Goal: Information Seeking & Learning: Learn about a topic

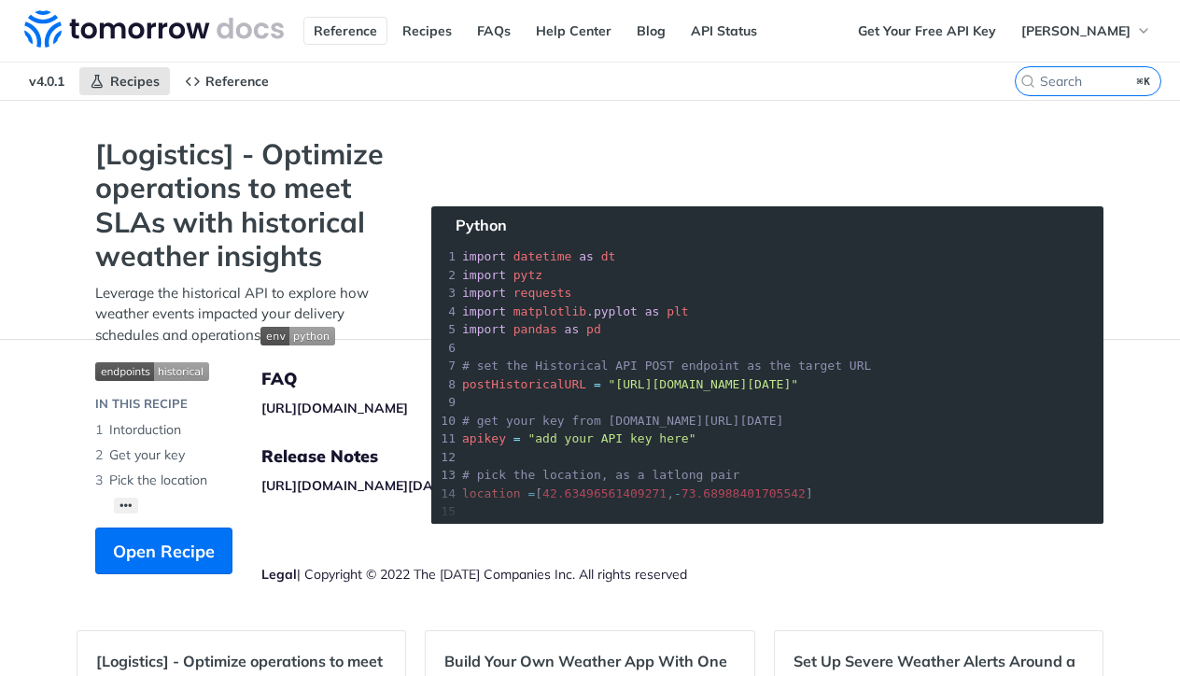
click at [328, 31] on link "Reference" at bounding box center [345, 31] width 84 height 28
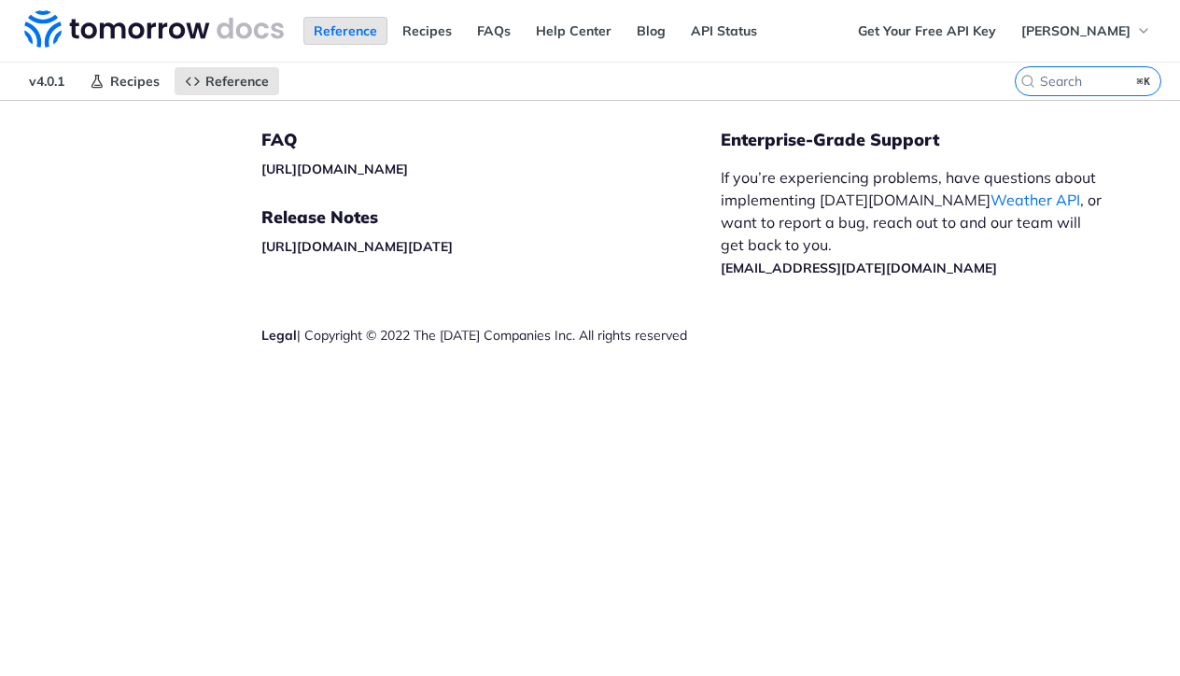
scroll to position [1, 0]
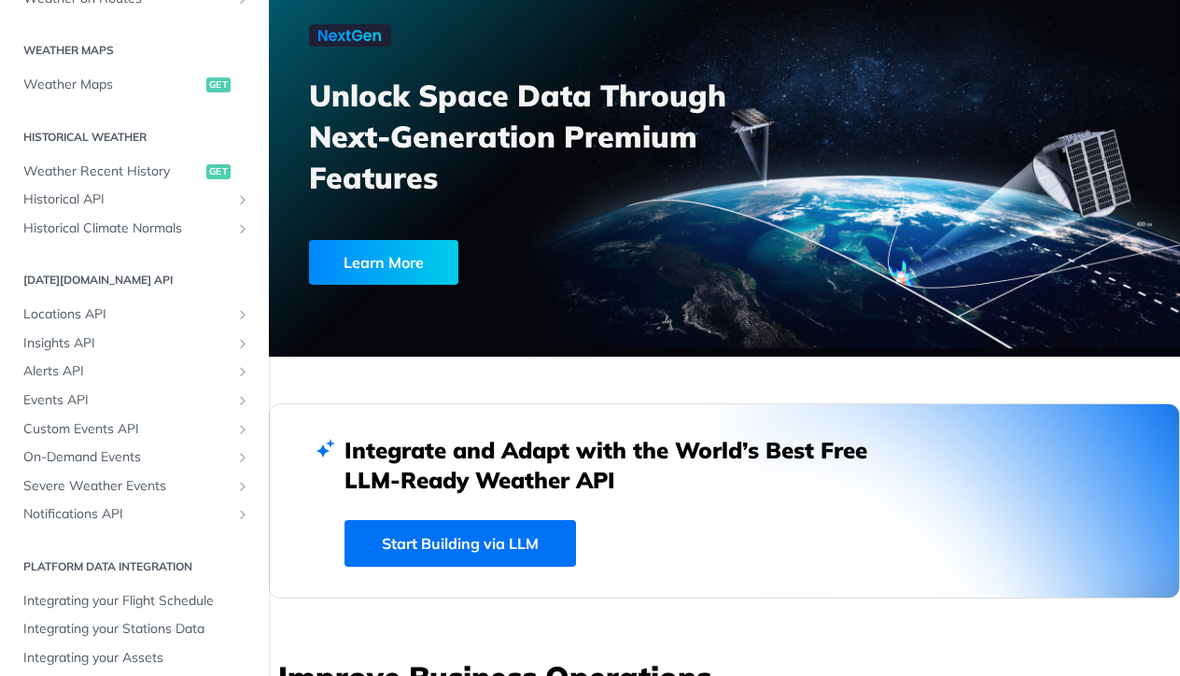
scroll to position [119, 0]
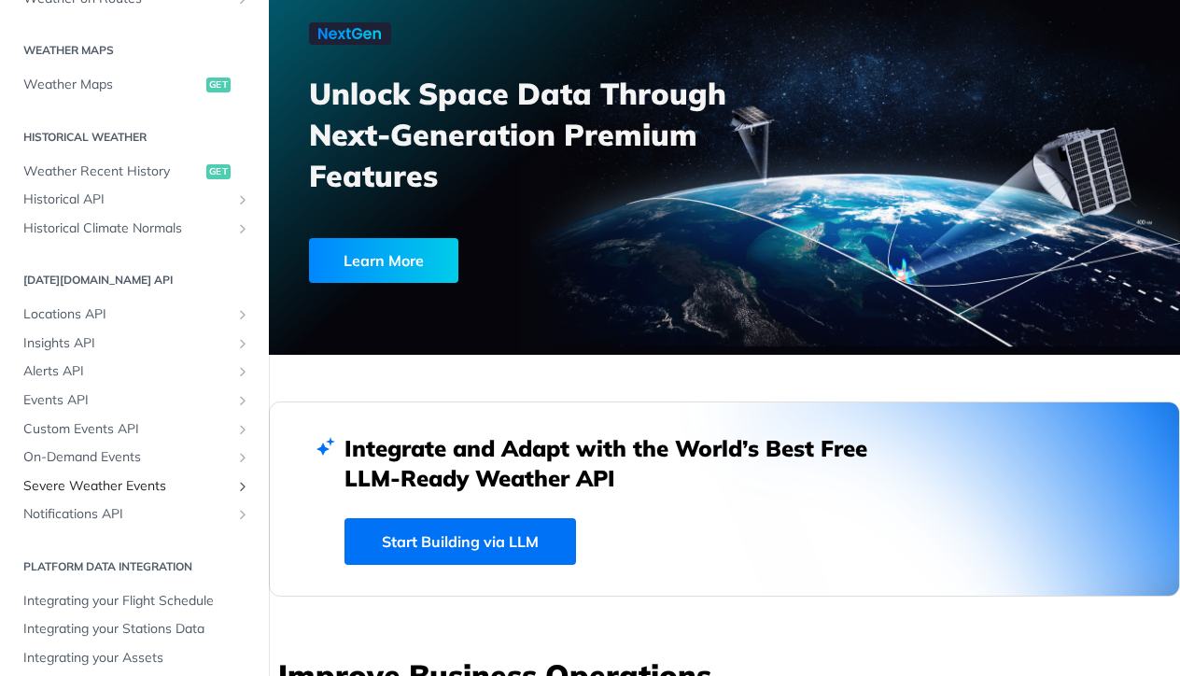
click at [94, 478] on span "Severe Weather Events" at bounding box center [126, 486] width 207 height 19
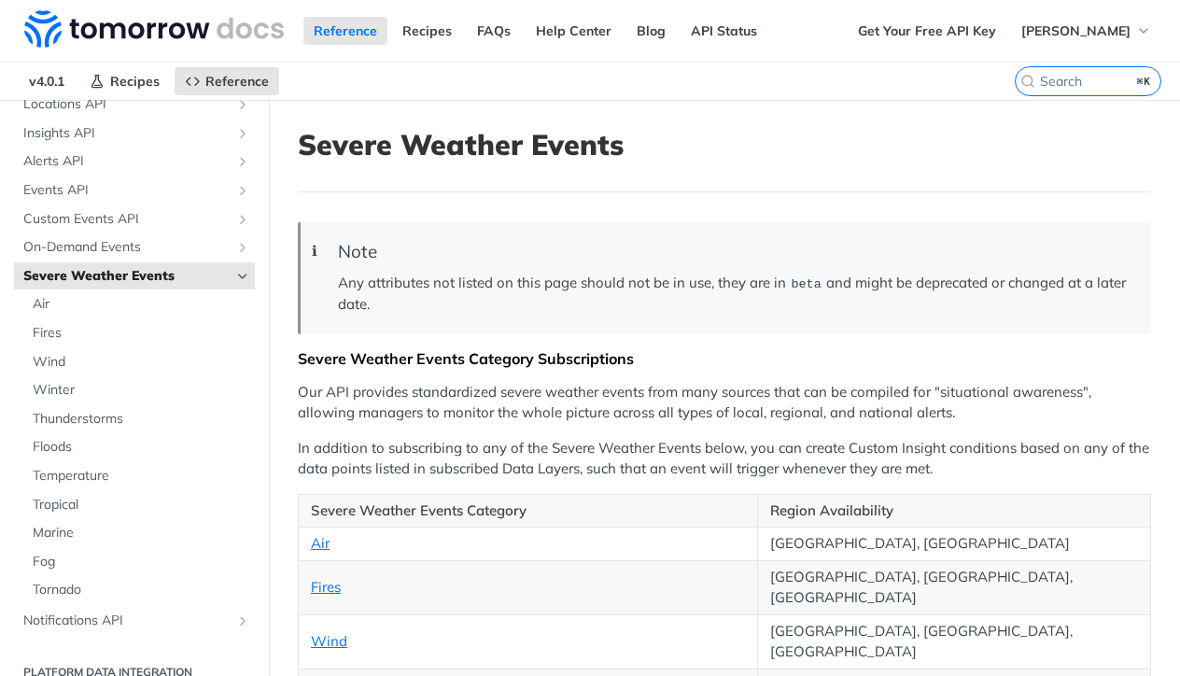
scroll to position [0, 1]
click at [490, 404] on p "Our API provides standardized severe weather events from many sources that can …" at bounding box center [724, 403] width 853 height 42
click at [615, 449] on p "In addition to subscribing to any of the Severe Weather Events below, you can c…" at bounding box center [724, 459] width 853 height 42
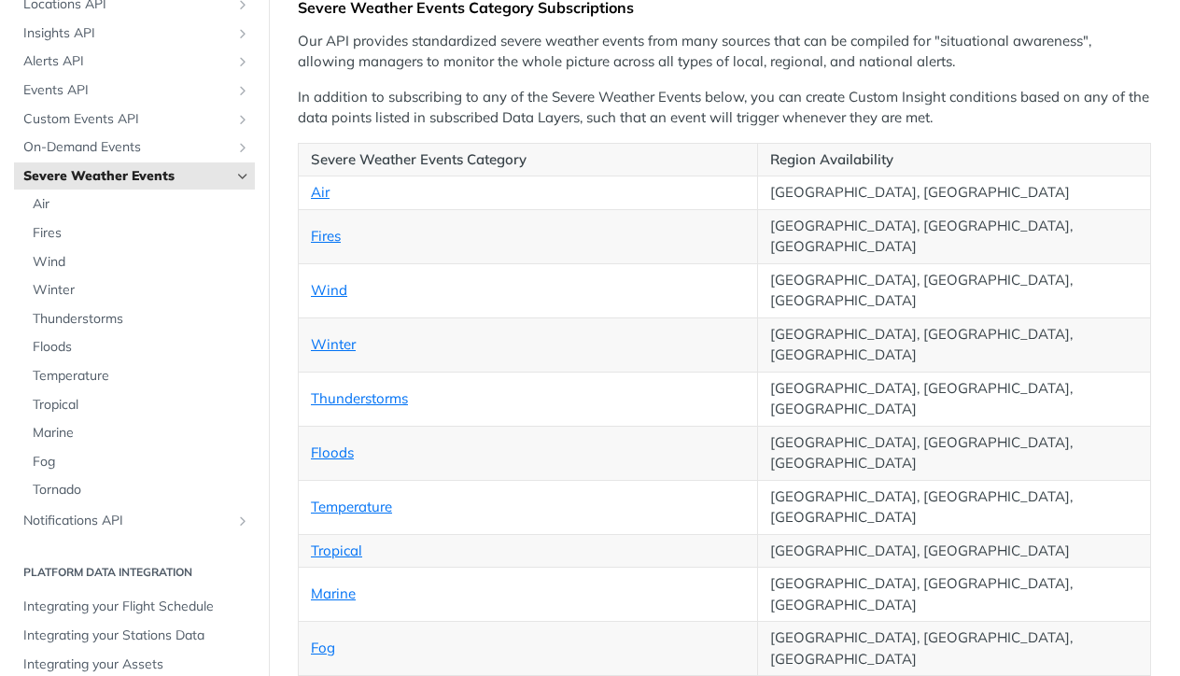
scroll to position [352, 0]
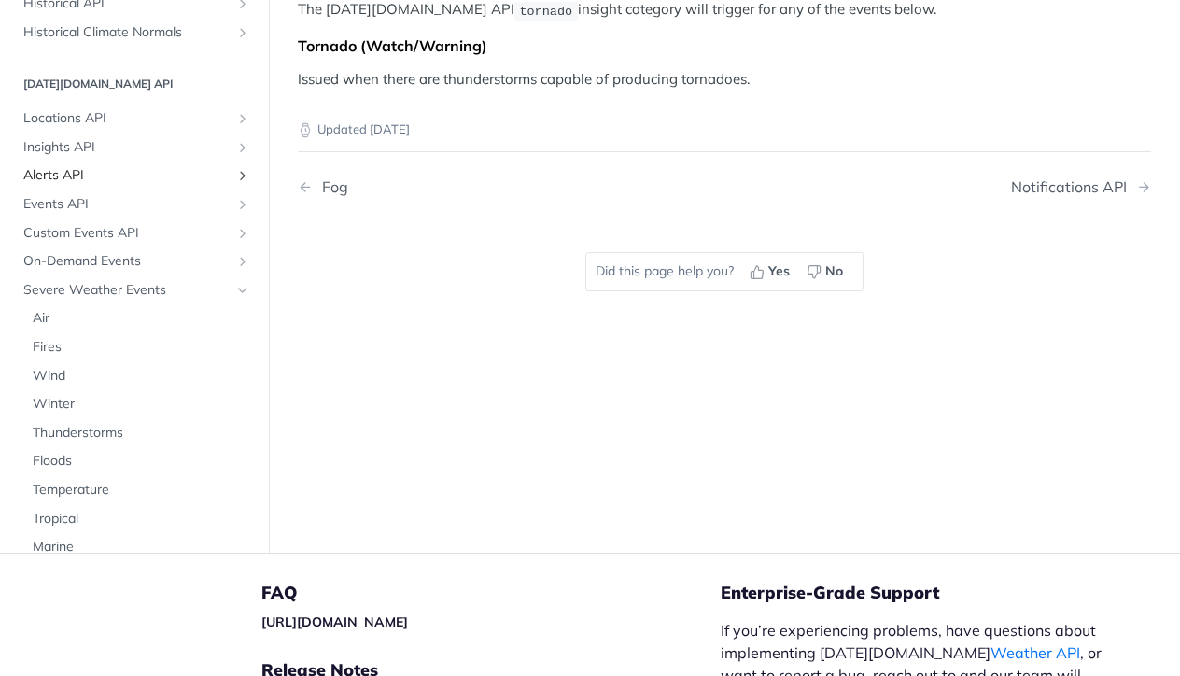
scroll to position [612, 0]
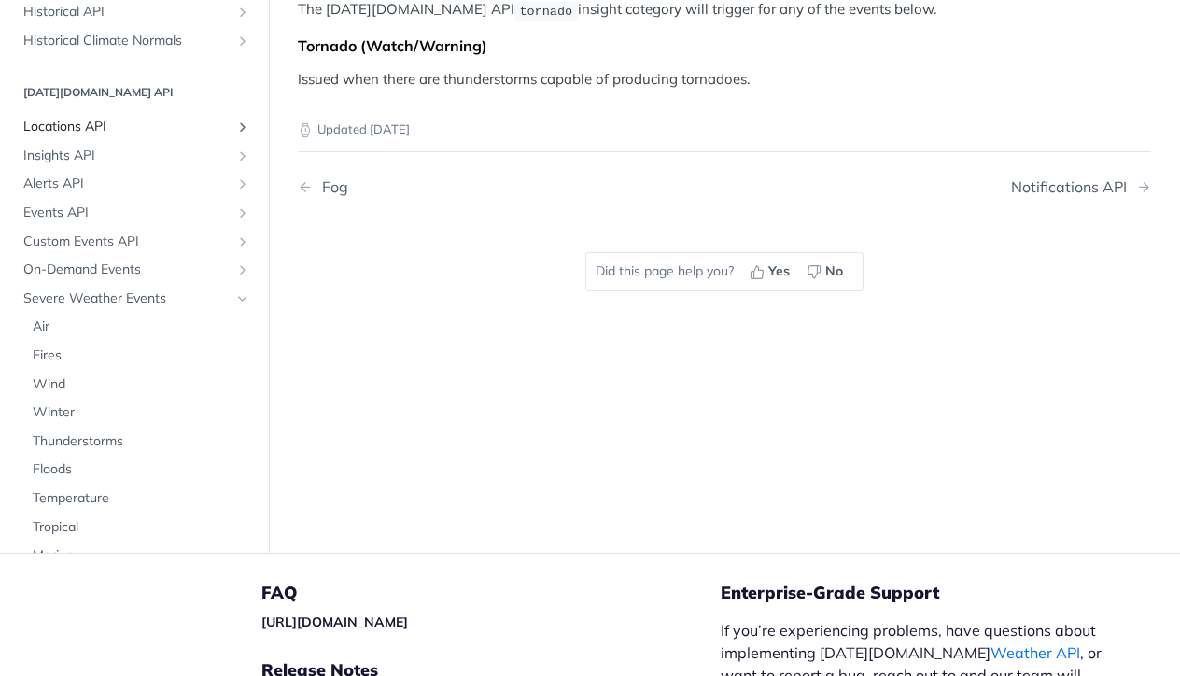
click at [78, 118] on span "Locations API" at bounding box center [126, 127] width 207 height 19
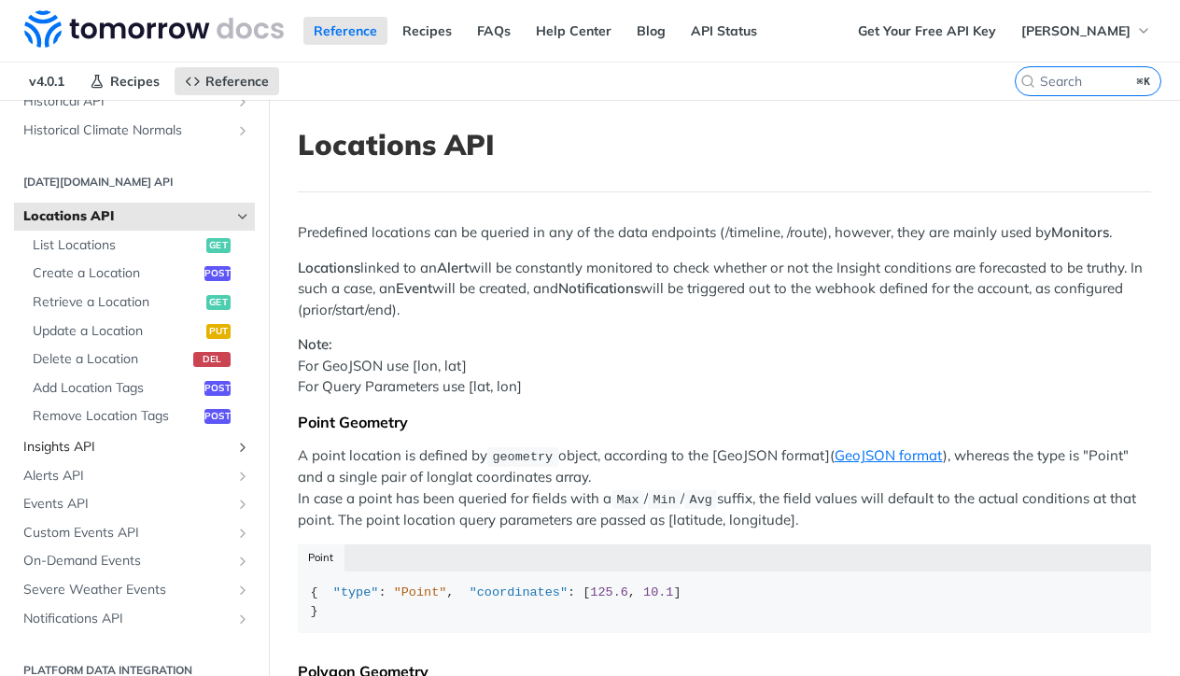
scroll to position [0, 1]
click at [91, 438] on span "Insights API" at bounding box center [126, 447] width 207 height 19
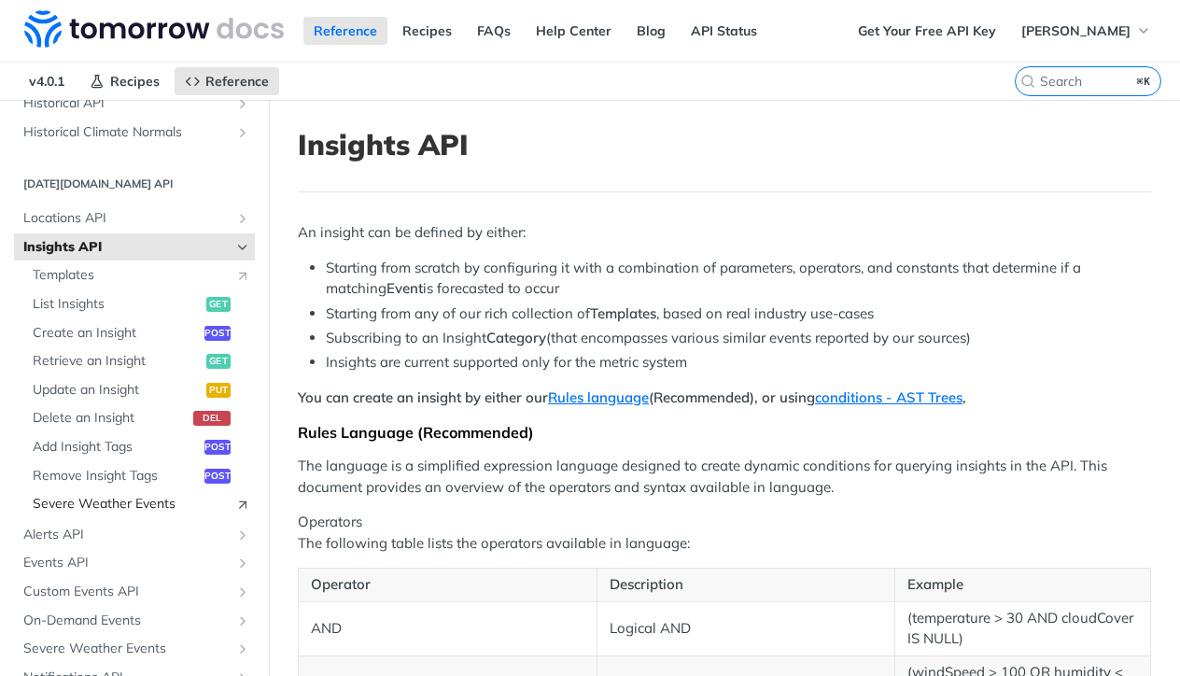
scroll to position [748, 0]
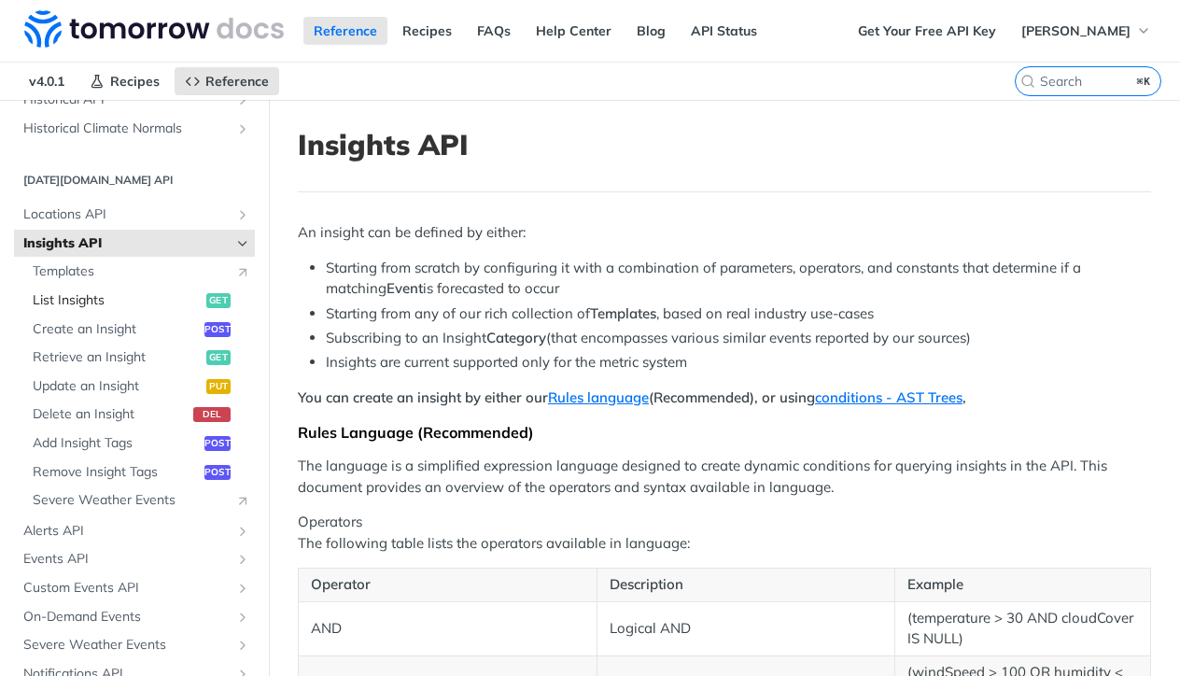
click at [105, 293] on span "List Insights" at bounding box center [117, 300] width 169 height 19
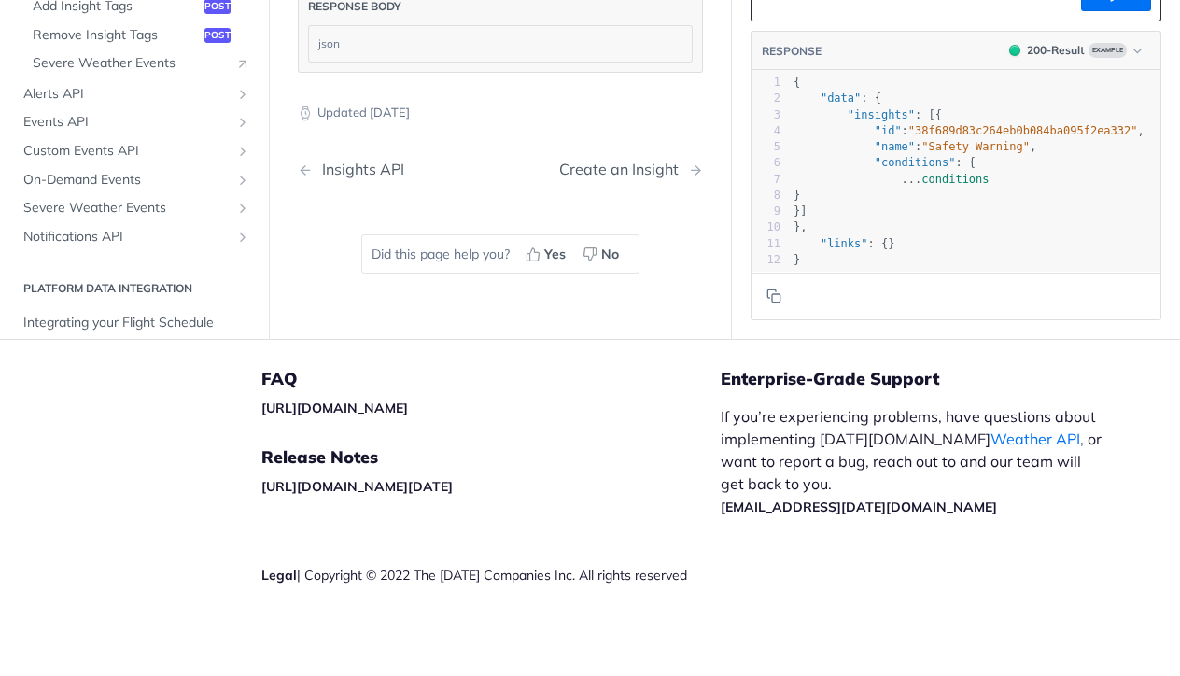
scroll to position [670, 0]
click at [142, 315] on span "Integrating your Flight Schedule" at bounding box center [136, 324] width 227 height 19
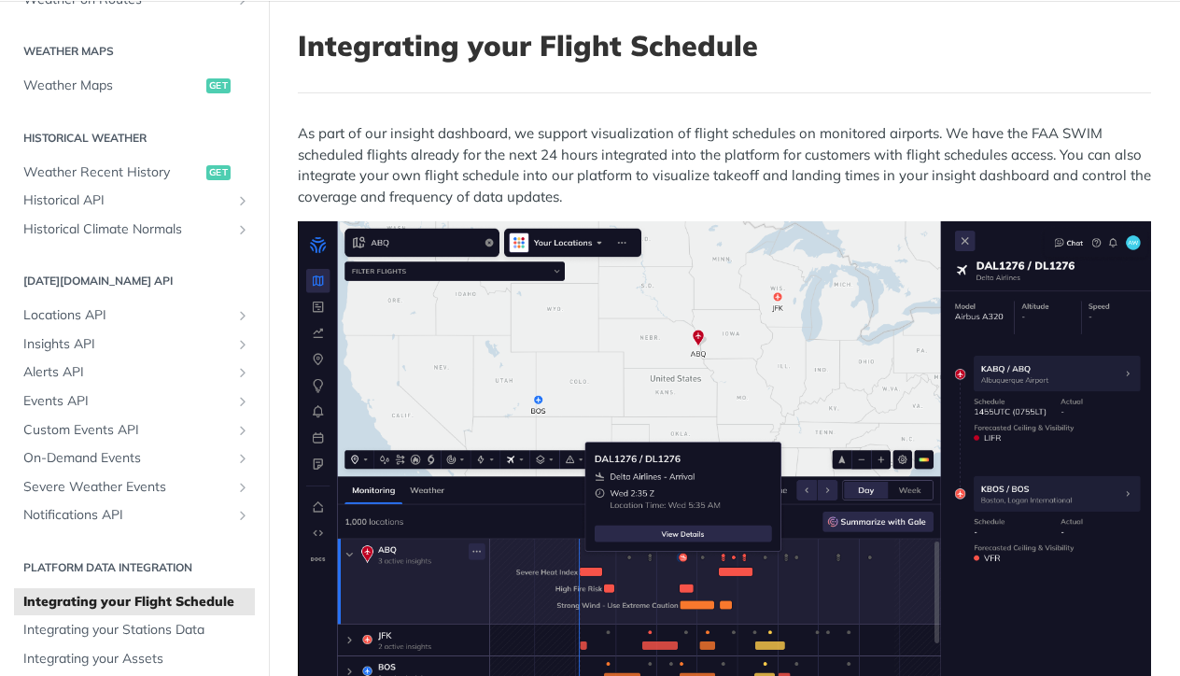
scroll to position [98, 0]
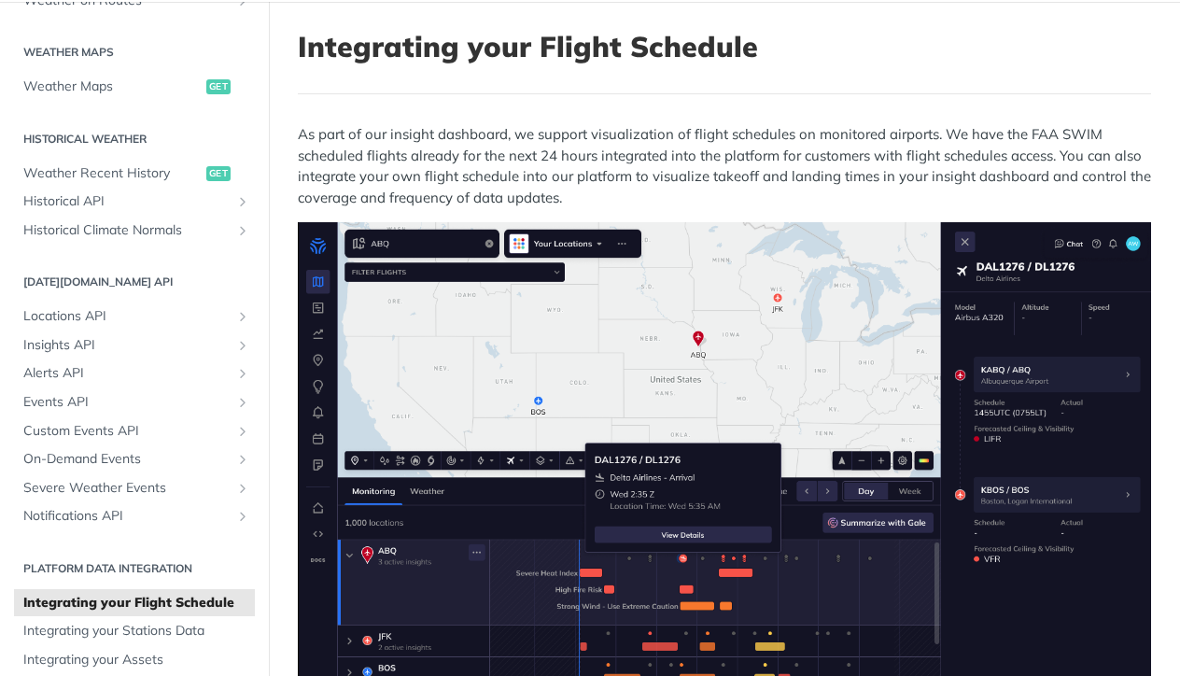
click at [526, 170] on p "As part of our insight dashboard, we support visualization of flight schedules …" at bounding box center [724, 166] width 853 height 84
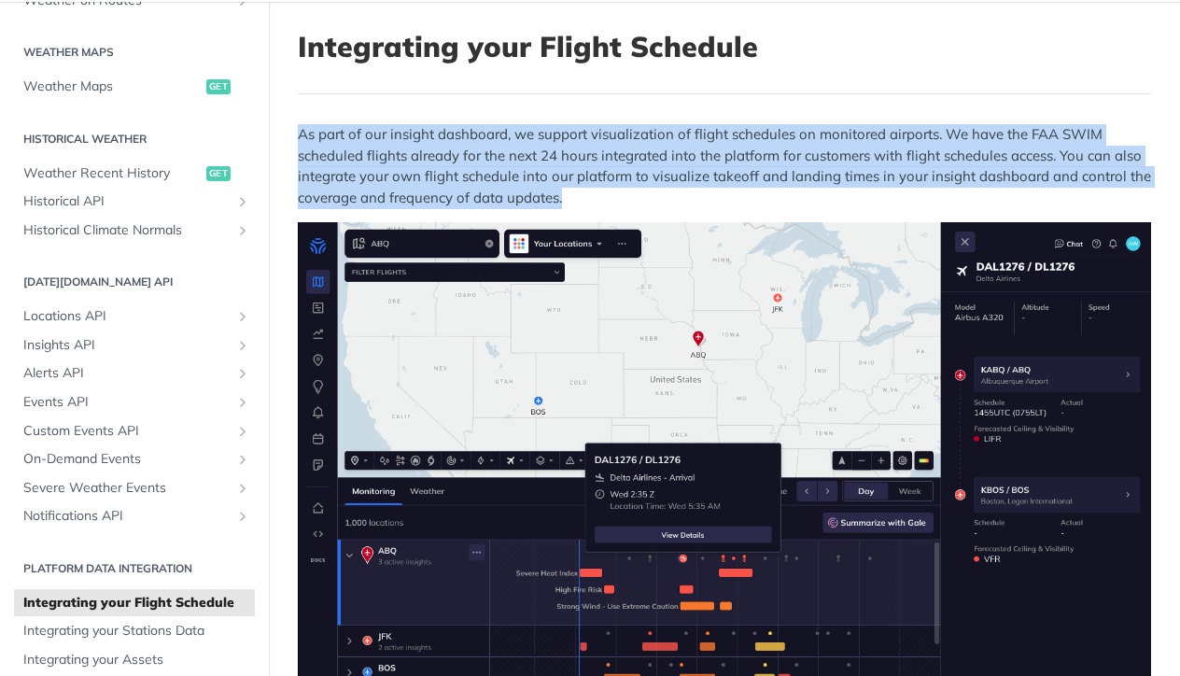
drag, startPoint x: 526, startPoint y: 170, endPoint x: 684, endPoint y: 172, distance: 157.7
click at [527, 170] on p "As part of our insight dashboard, we support visualization of flight schedules …" at bounding box center [724, 166] width 853 height 84
click at [684, 172] on p "As part of our insight dashboard, we support visualization of flight schedules …" at bounding box center [724, 166] width 853 height 84
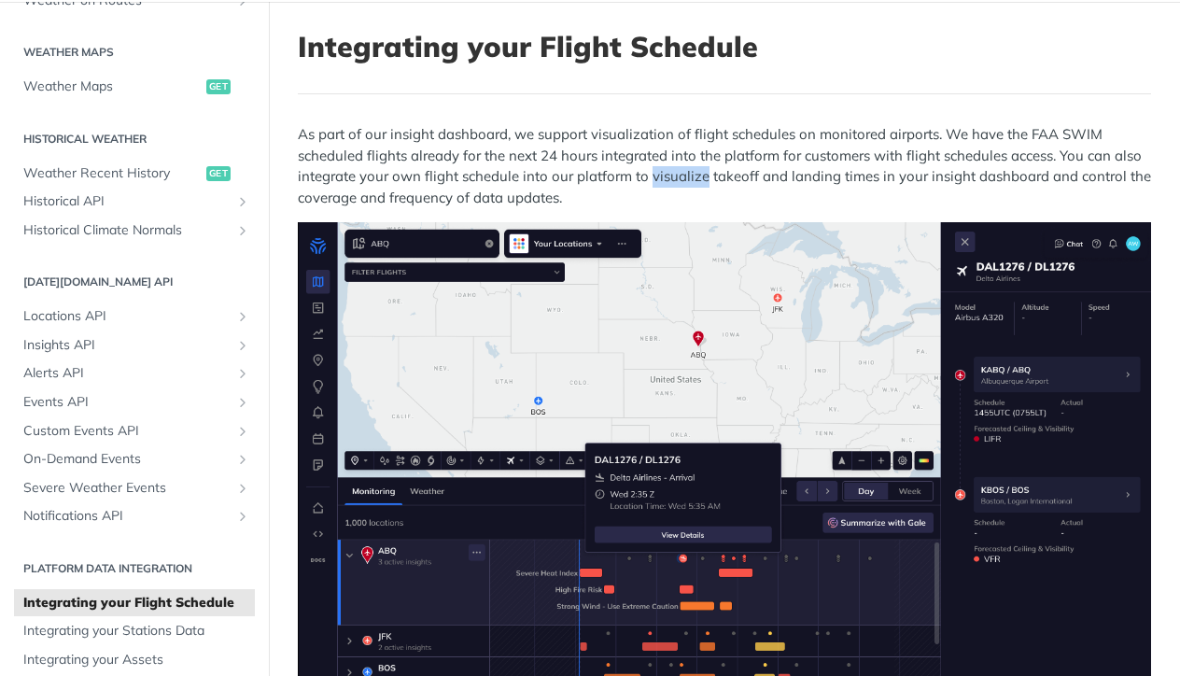
click at [684, 172] on p "As part of our insight dashboard, we support visualization of flight schedules …" at bounding box center [724, 166] width 853 height 84
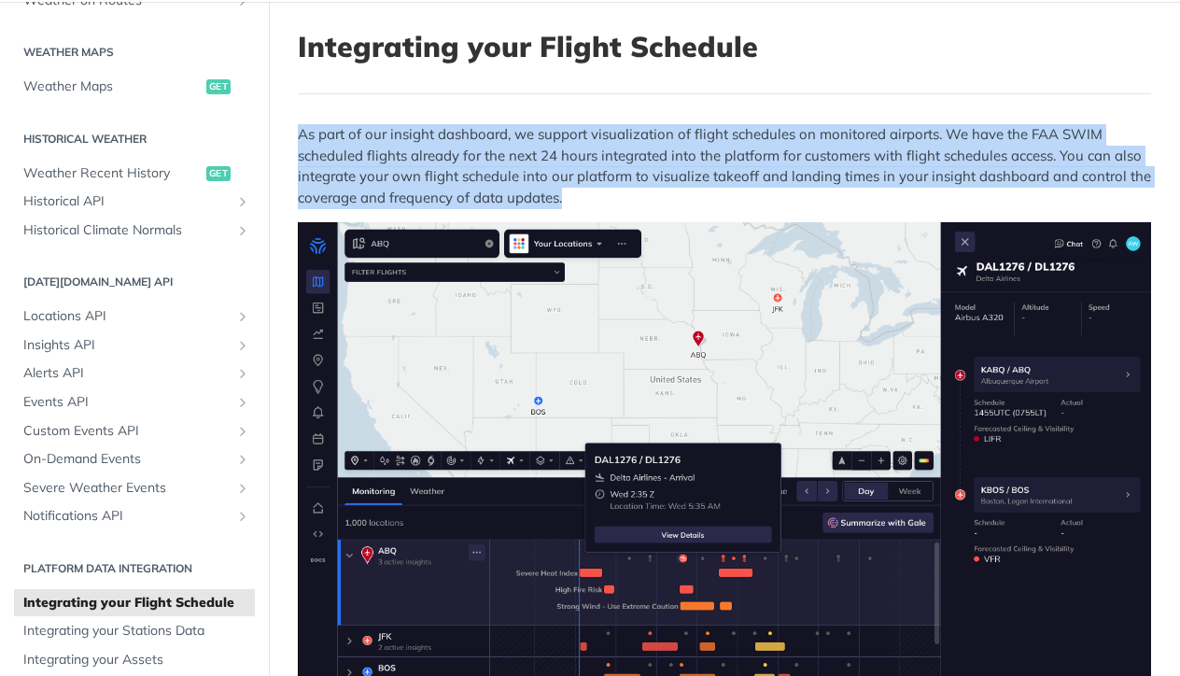
click at [684, 172] on p "As part of our insight dashboard, we support visualization of flight schedules …" at bounding box center [724, 166] width 853 height 84
click at [717, 154] on p "As part of our insight dashboard, we support visualization of flight schedules …" at bounding box center [724, 166] width 853 height 84
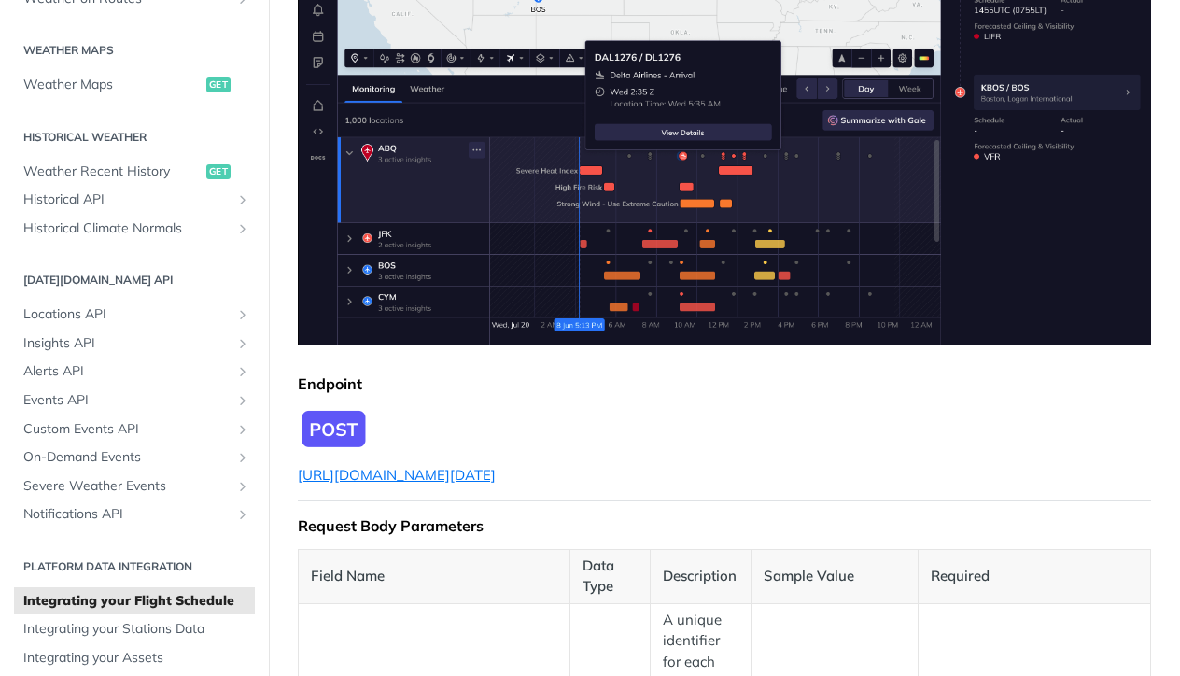
scroll to position [529, 0]
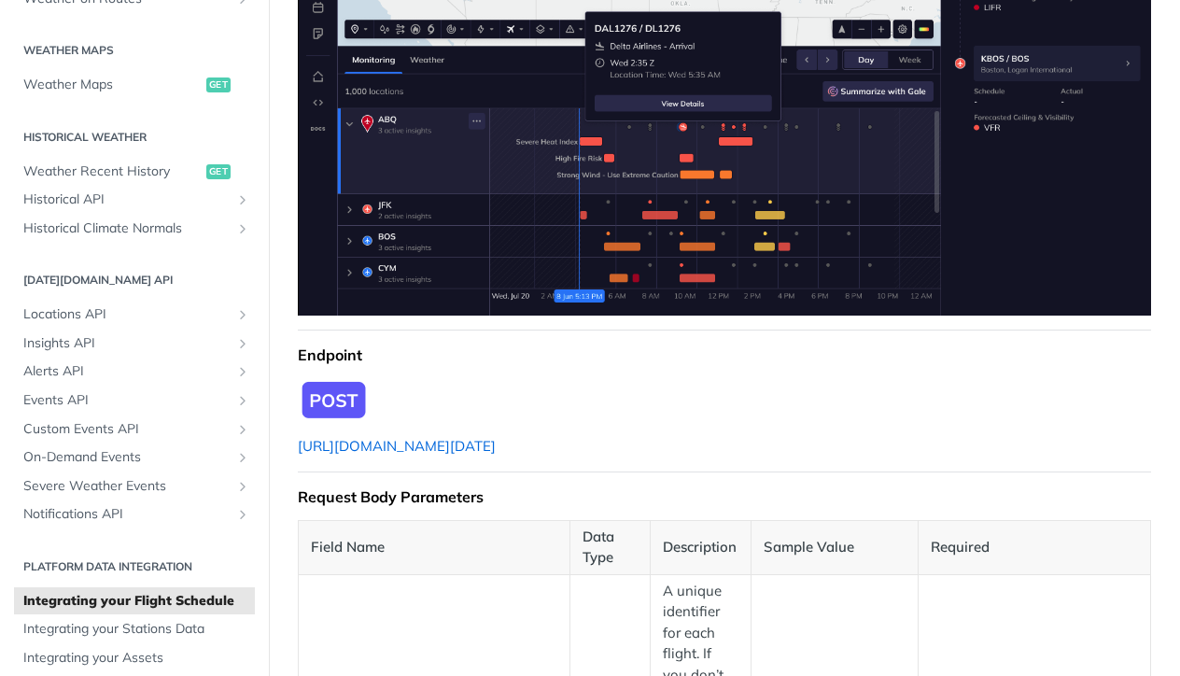
click at [496, 449] on link "[URL][DOMAIN_NAME][DATE]" at bounding box center [397, 446] width 198 height 18
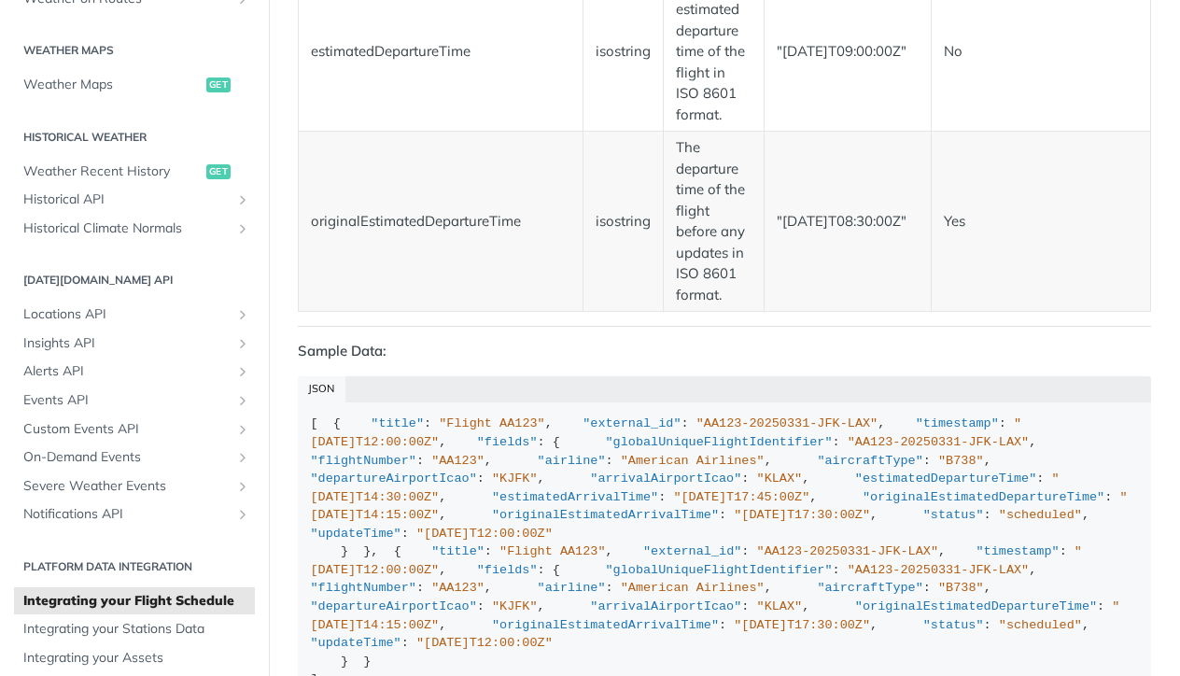
click at [693, 341] on p "Sample Data:" at bounding box center [724, 351] width 853 height 21
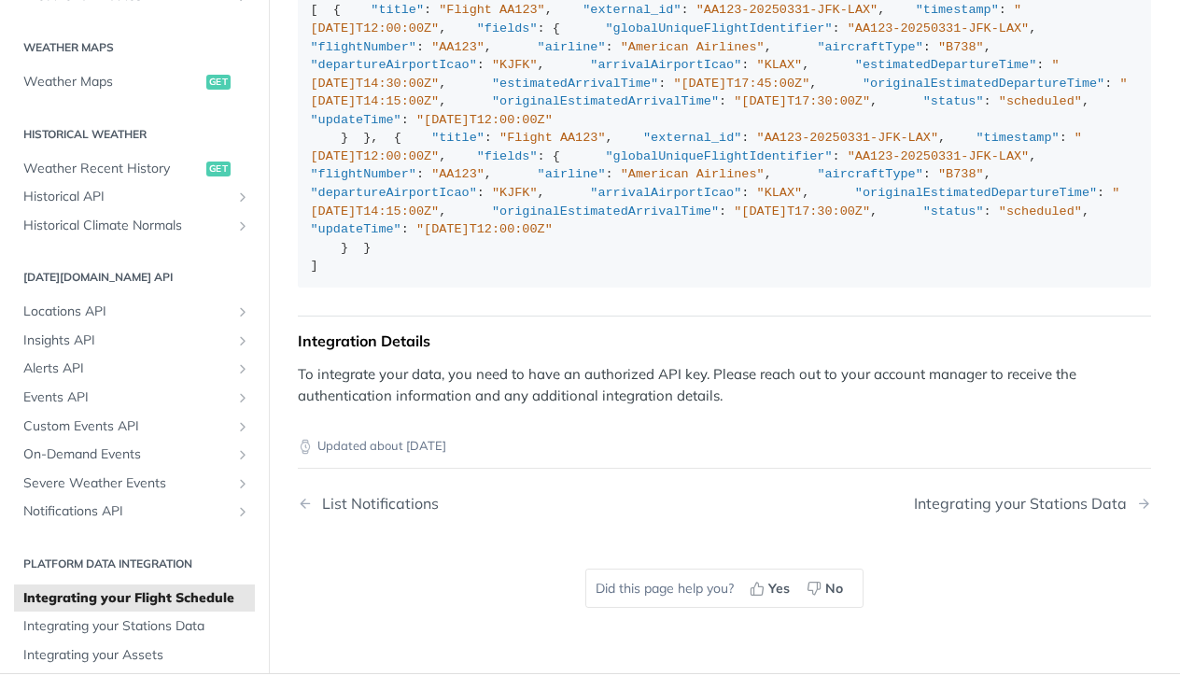
scroll to position [4167, 0]
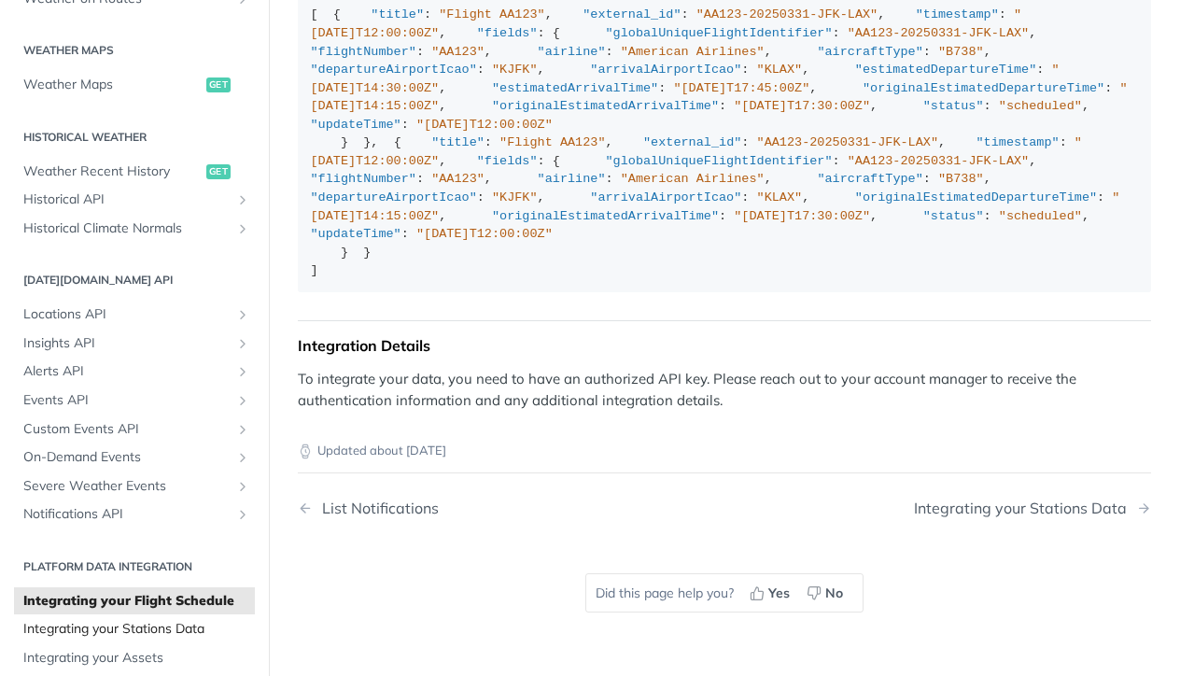
click at [112, 620] on span "Integrating your Stations Data" at bounding box center [136, 629] width 227 height 19
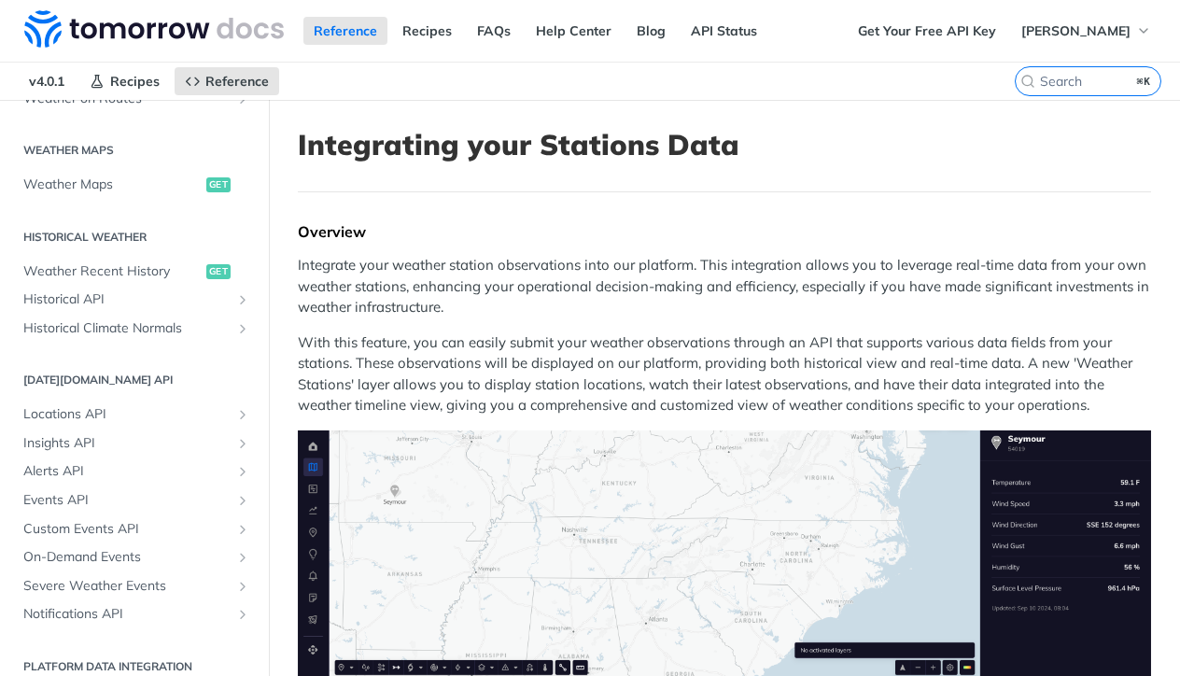
click at [720, 273] on p "Integrate your weather station observations into our platform. This integration…" at bounding box center [724, 286] width 853 height 63
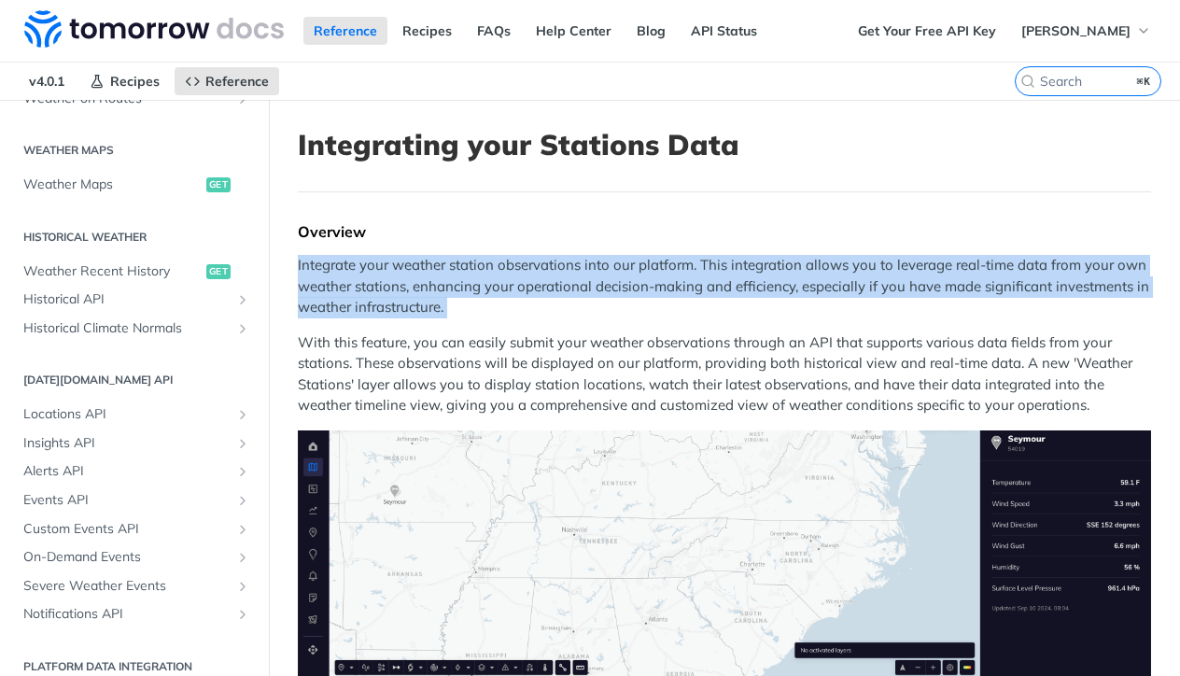
click at [720, 273] on p "Integrate your weather station observations into our platform. This integration…" at bounding box center [724, 286] width 853 height 63
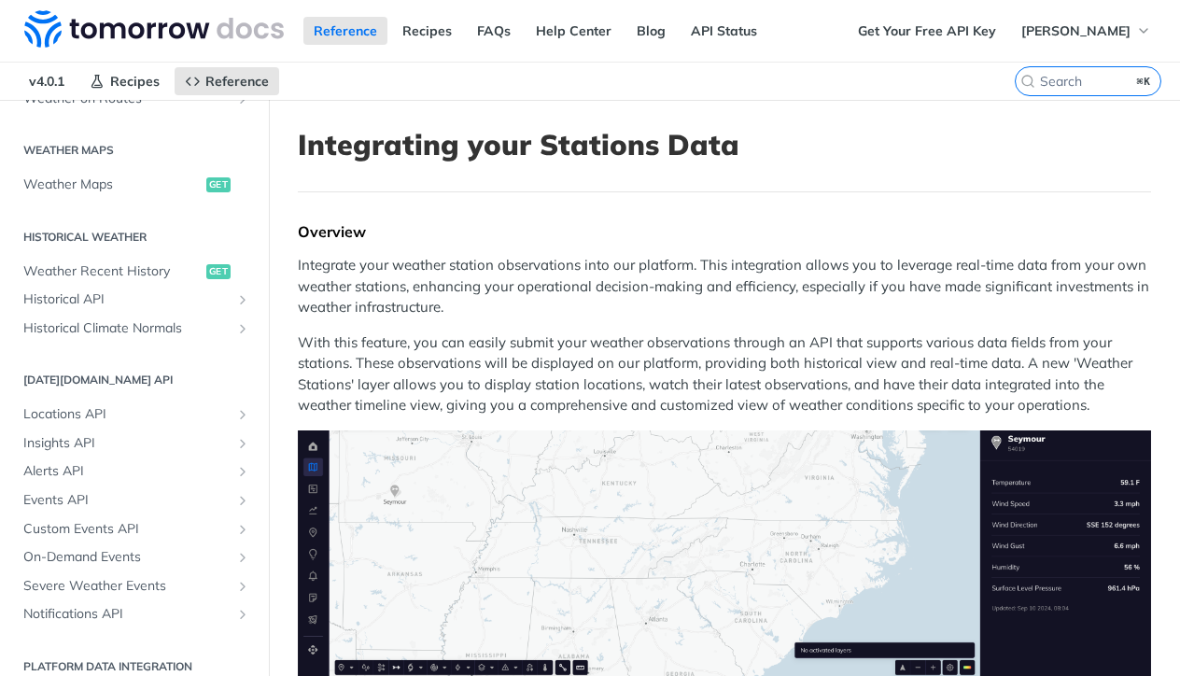
click at [770, 338] on p "With this feature, you can easily submit your weather observations through an A…" at bounding box center [724, 374] width 853 height 84
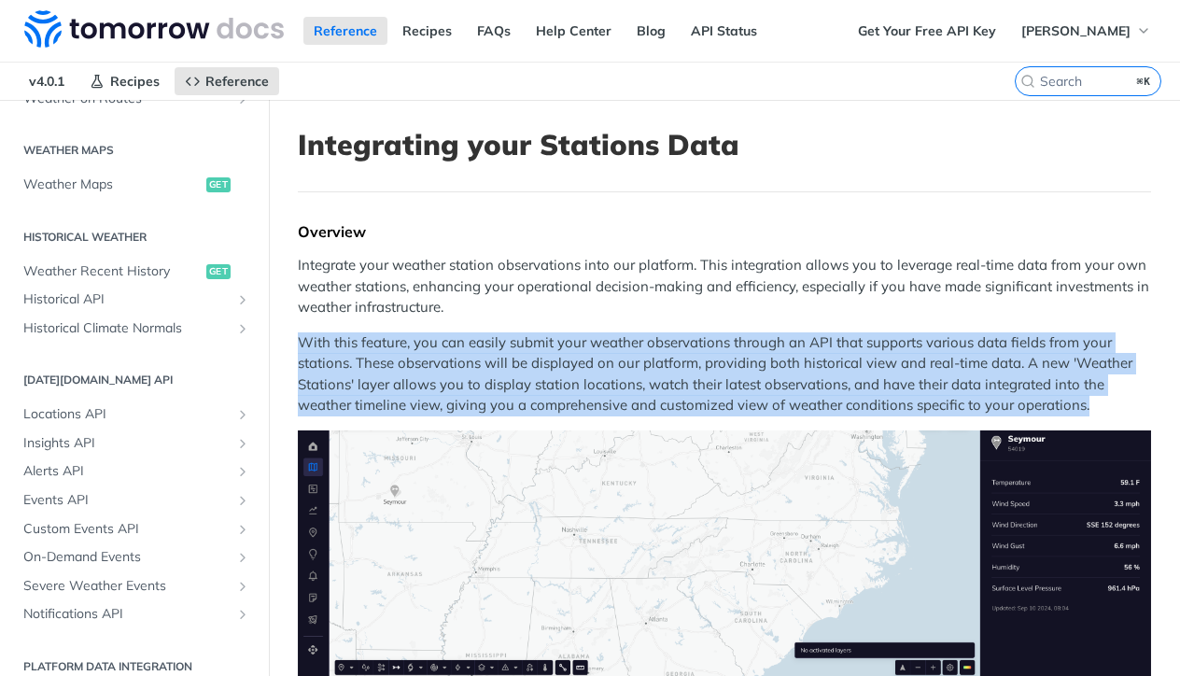
click at [770, 338] on p "With this feature, you can easily submit your weather observations through an A…" at bounding box center [724, 374] width 853 height 84
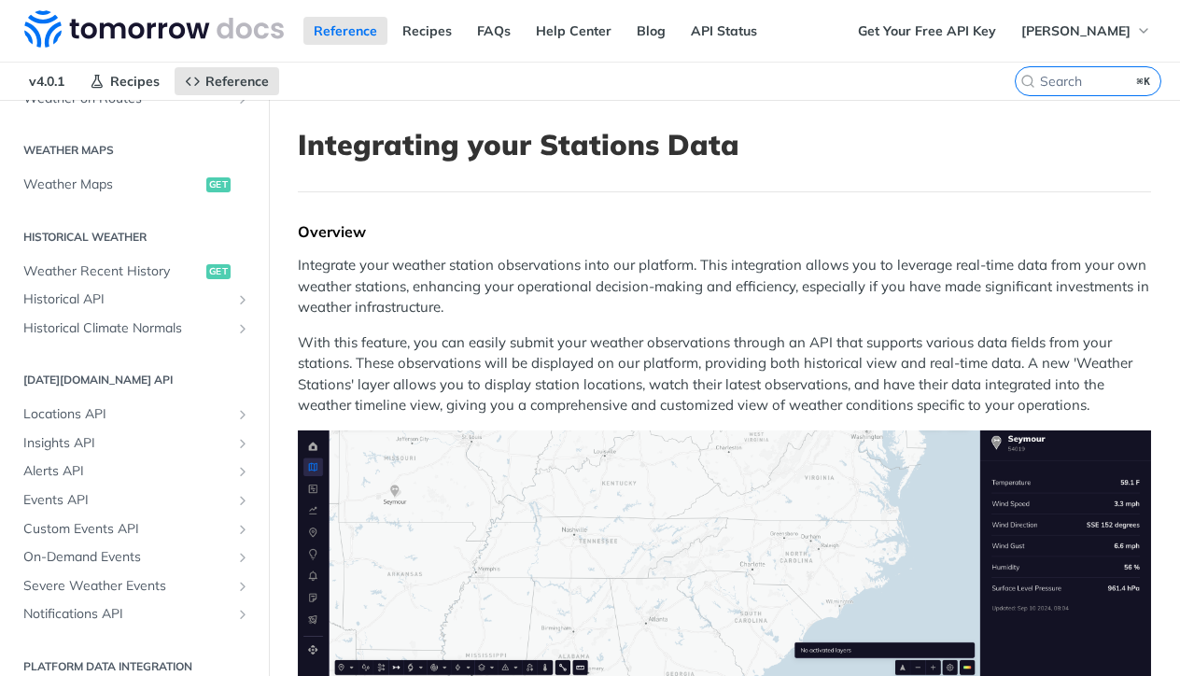
click at [853, 278] on p "Integrate your weather station observations into our platform. This integration…" at bounding box center [724, 286] width 853 height 63
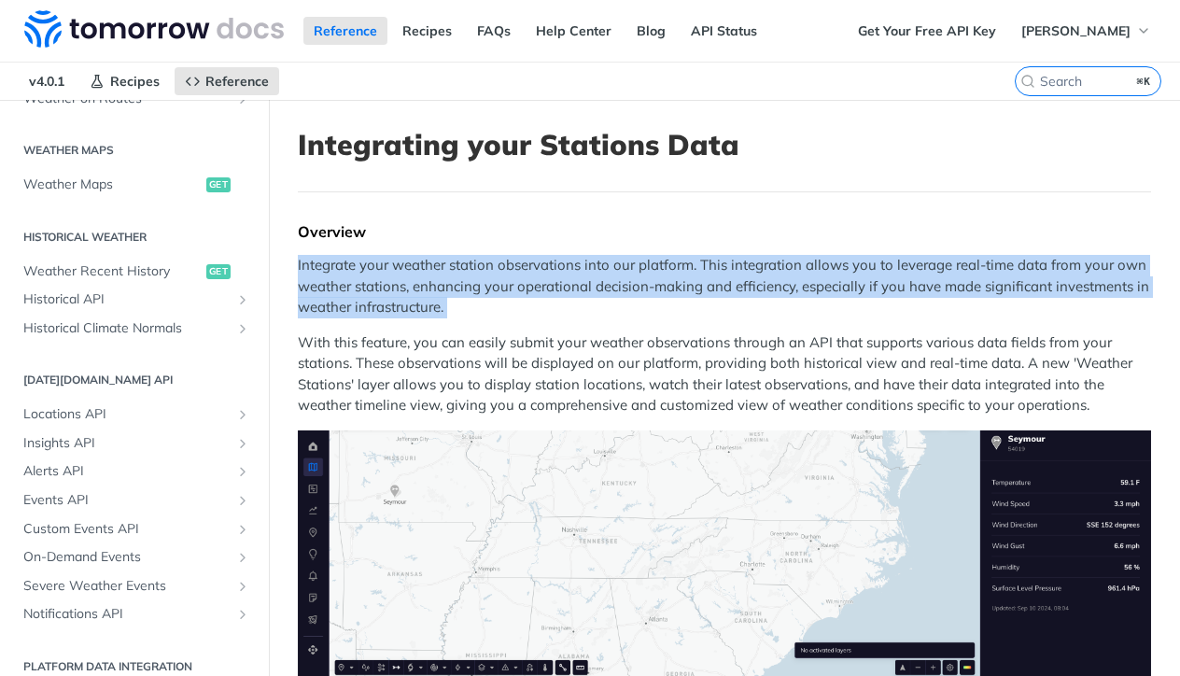
click at [853, 278] on p "Integrate your weather station observations into our platform. This integration…" at bounding box center [724, 286] width 853 height 63
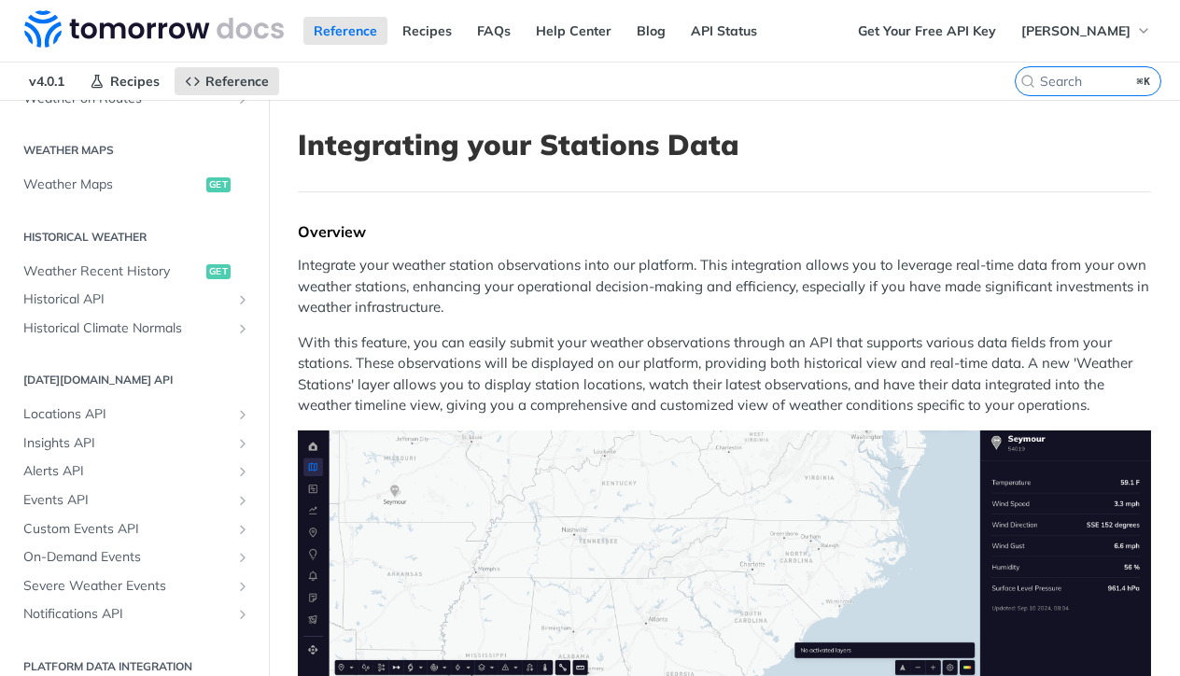
click at [844, 359] on p "With this feature, you can easily submit your weather observations through an A…" at bounding box center [724, 374] width 853 height 84
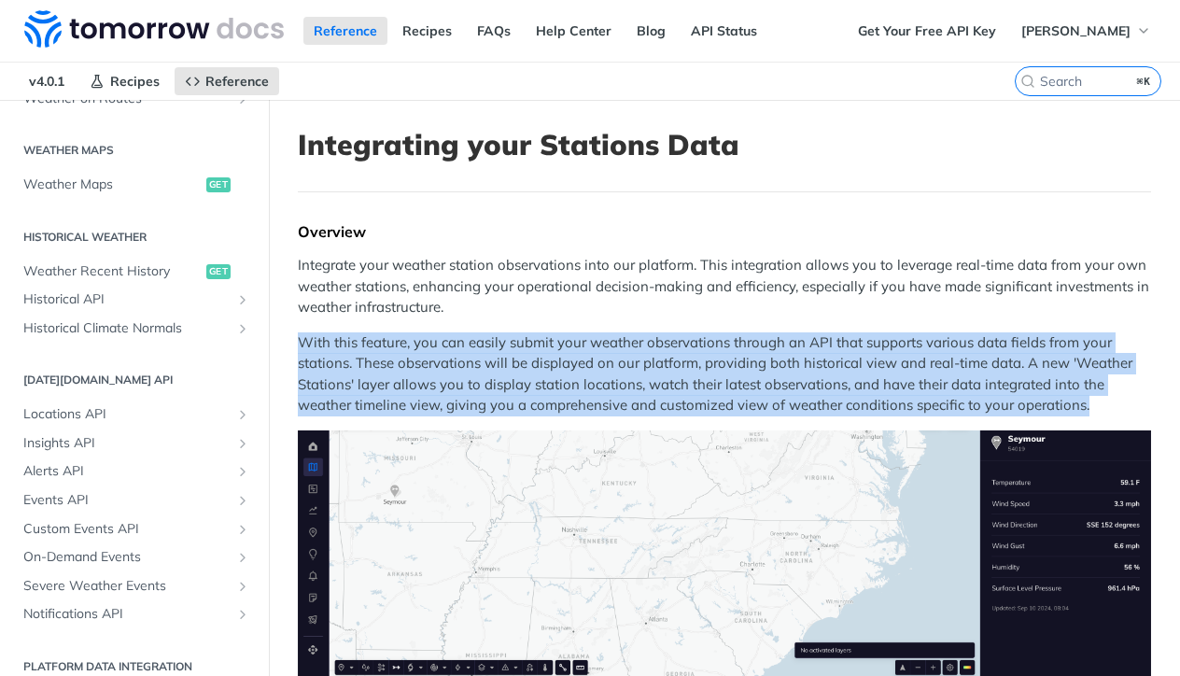
click at [844, 359] on p "With this feature, you can easily submit your weather observations through an A…" at bounding box center [724, 374] width 853 height 84
click at [811, 289] on p "Integrate your weather station observations into our platform. This integration…" at bounding box center [724, 286] width 853 height 63
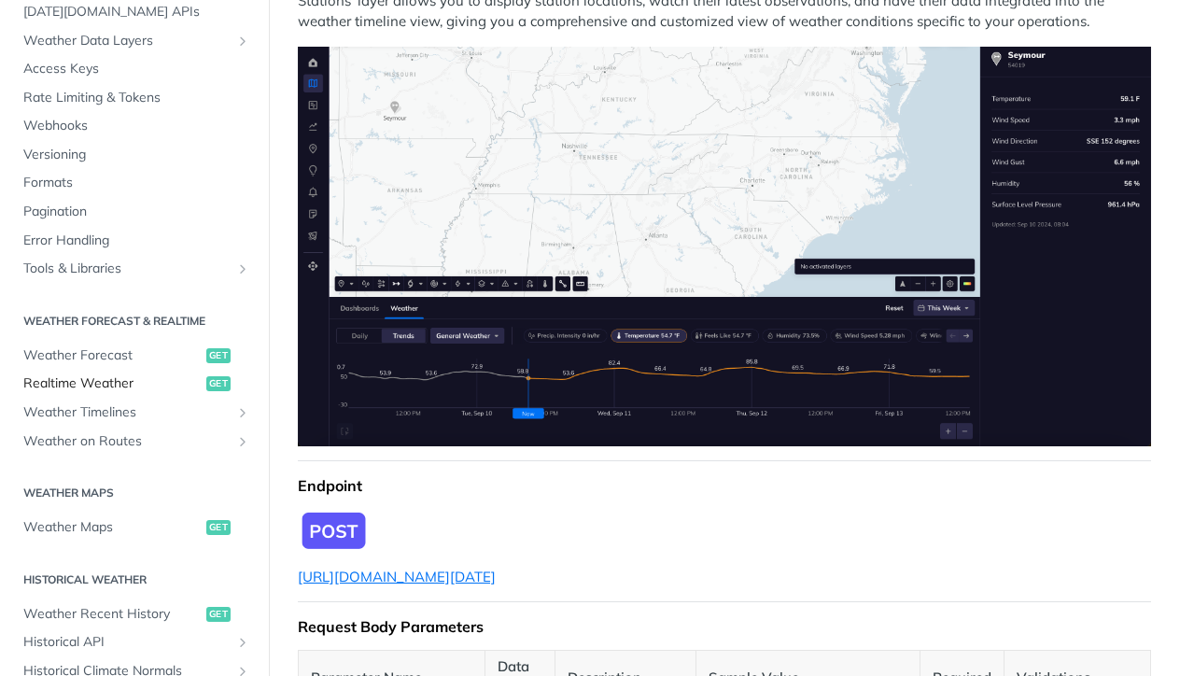
scroll to position [107, 0]
click at [92, 516] on span "Weather Maps" at bounding box center [112, 525] width 178 height 19
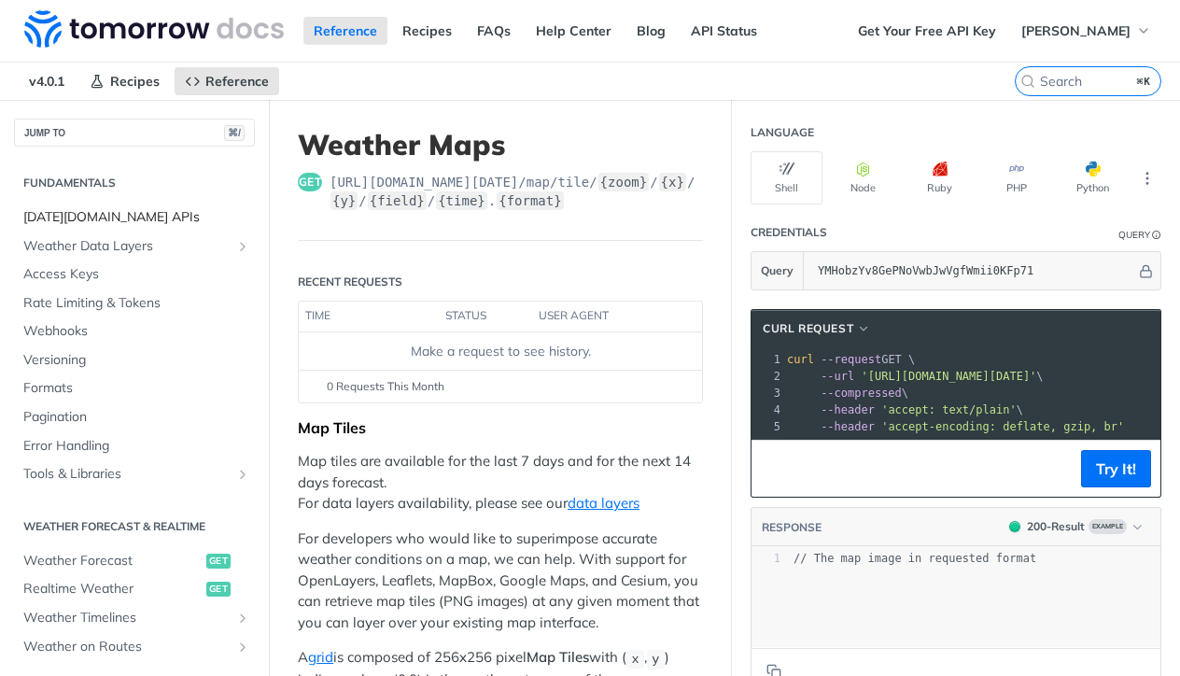
click at [97, 220] on span "[DATE][DOMAIN_NAME] APIs" at bounding box center [136, 217] width 227 height 19
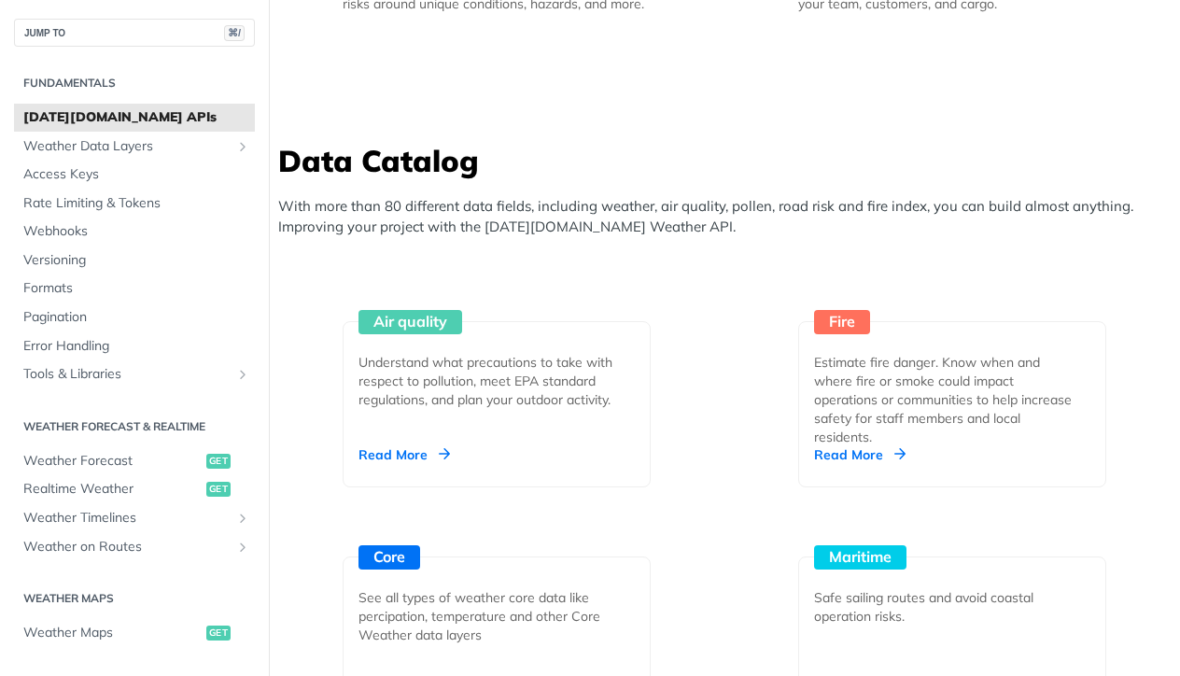
scroll to position [1833, 0]
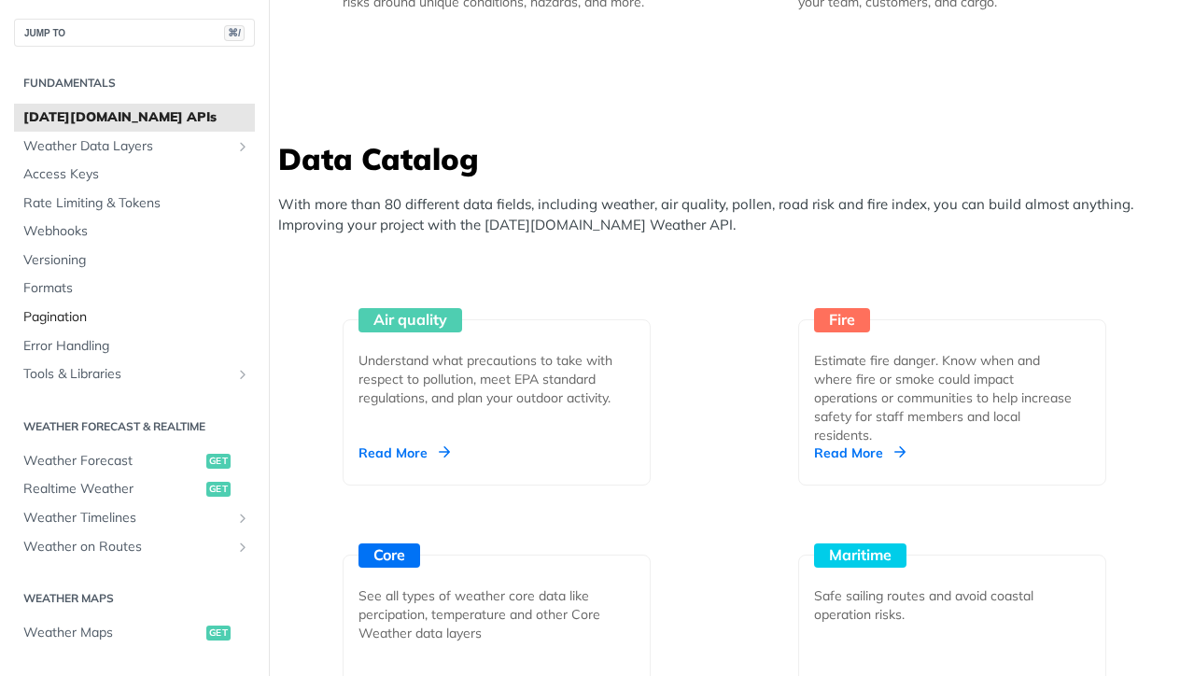
click at [54, 318] on span "Pagination" at bounding box center [136, 317] width 227 height 19
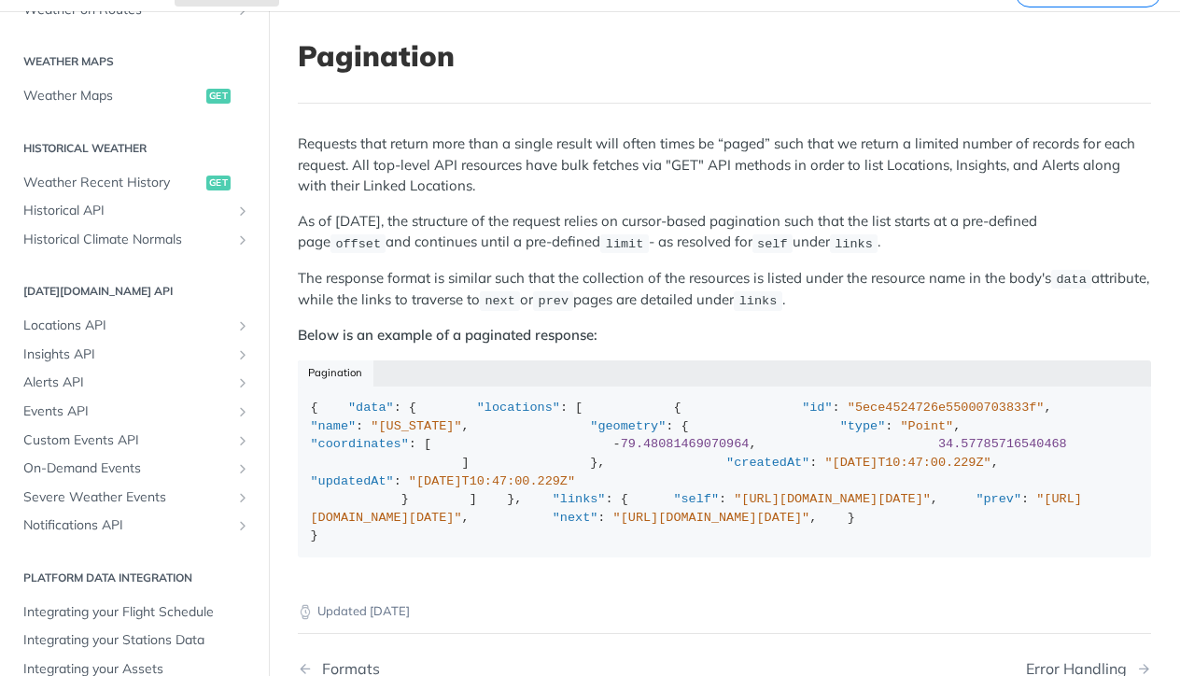
scroll to position [100, 0]
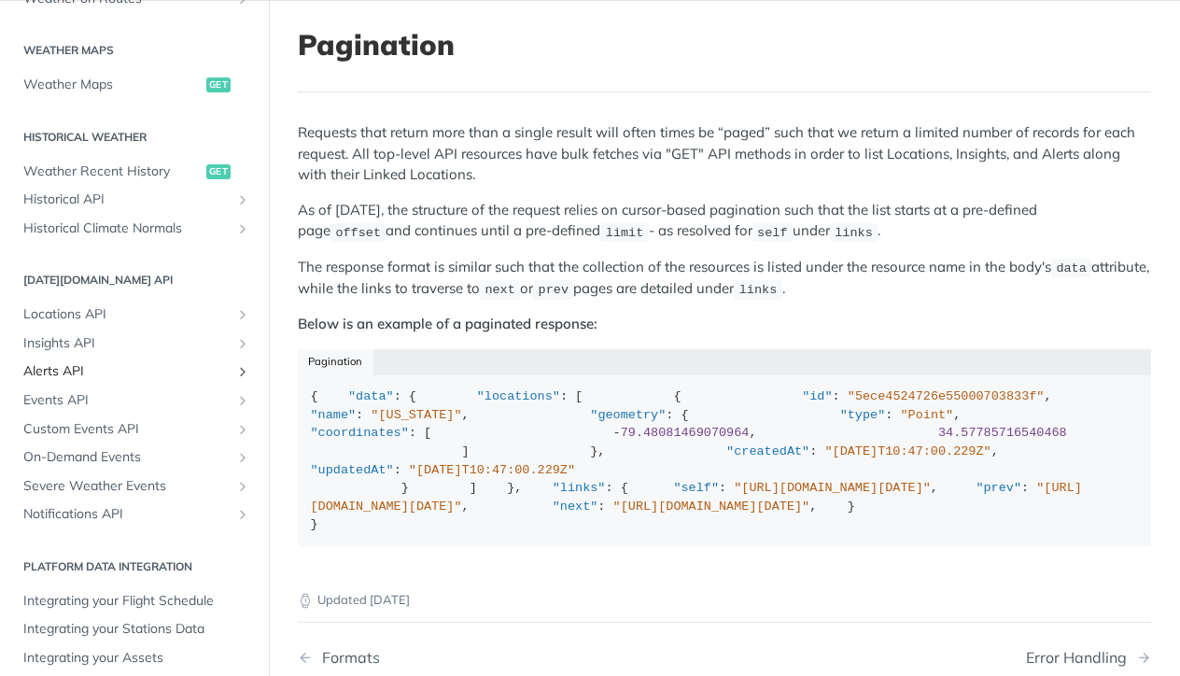
click at [74, 362] on span "Alerts API" at bounding box center [126, 371] width 207 height 19
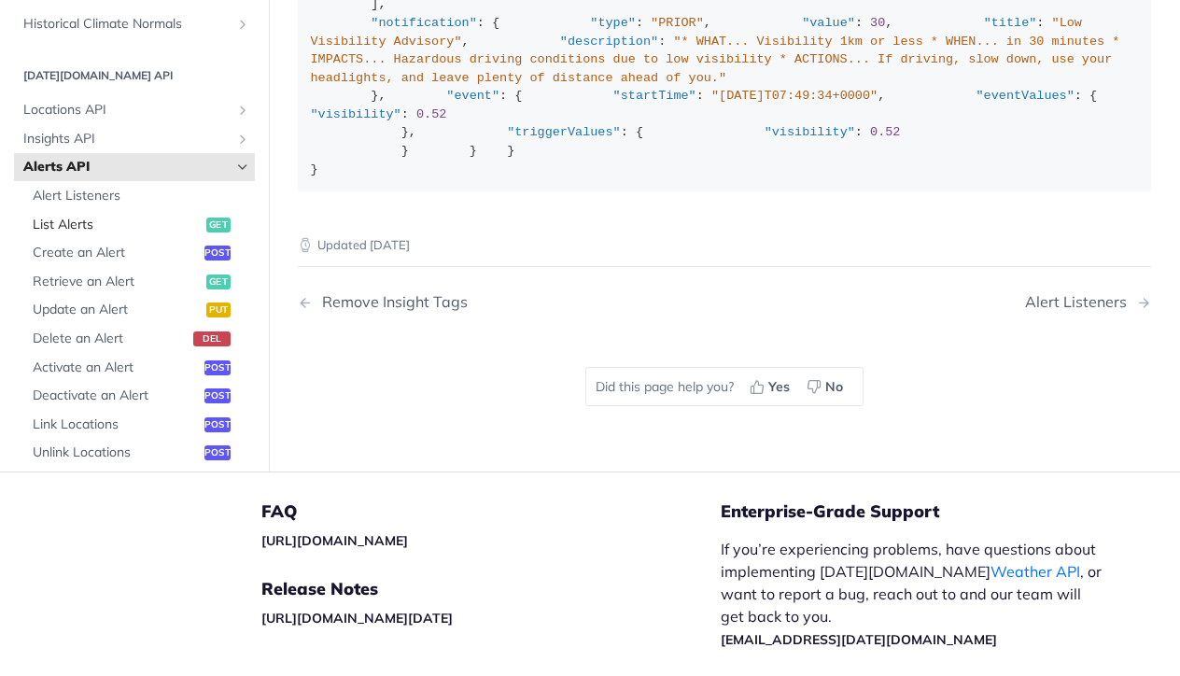
scroll to position [2, 0]
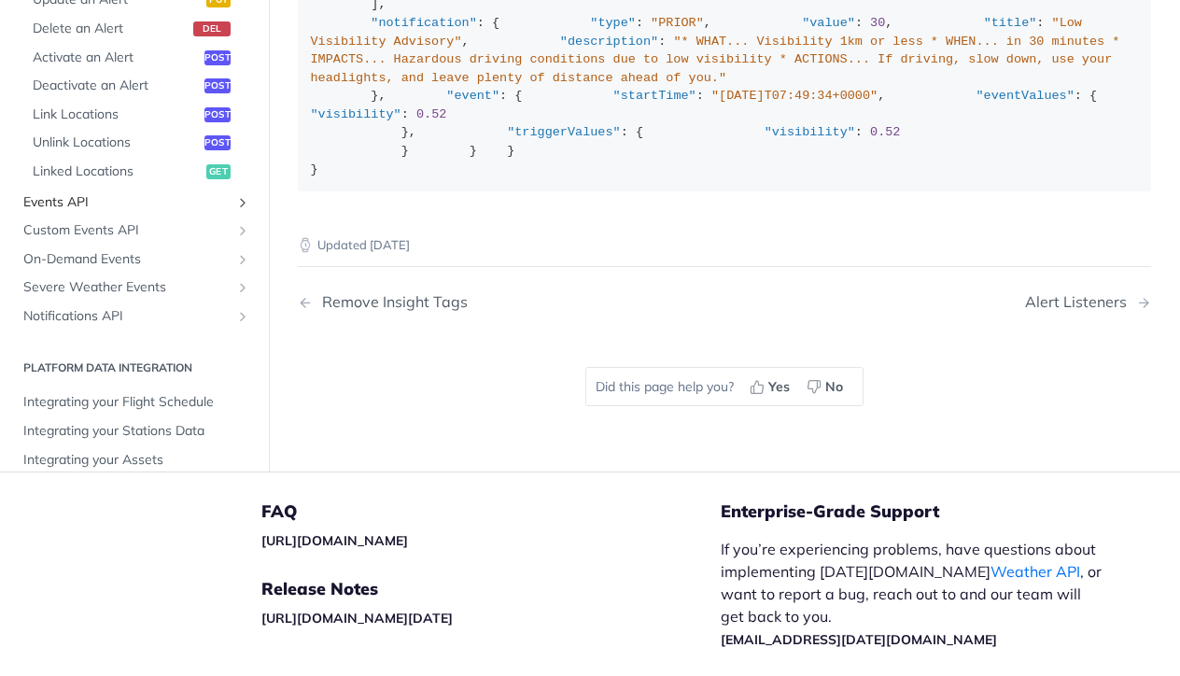
click at [79, 212] on span "Events API" at bounding box center [126, 202] width 207 height 19
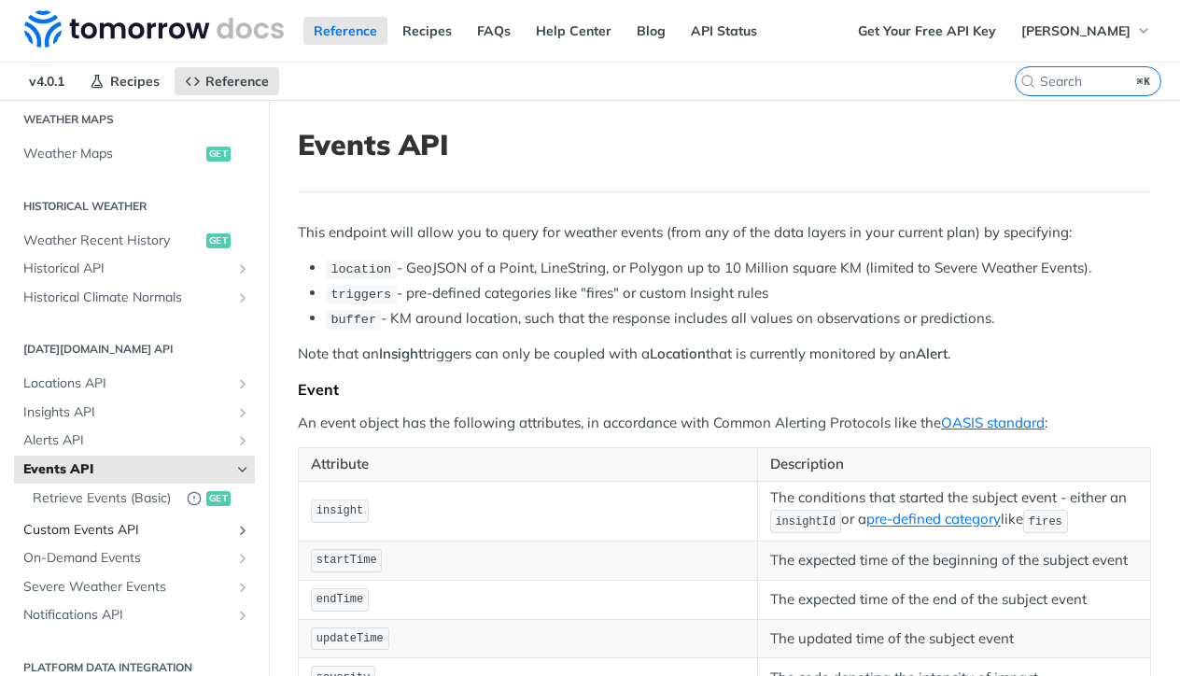
click at [76, 521] on span "Custom Events API" at bounding box center [126, 530] width 207 height 19
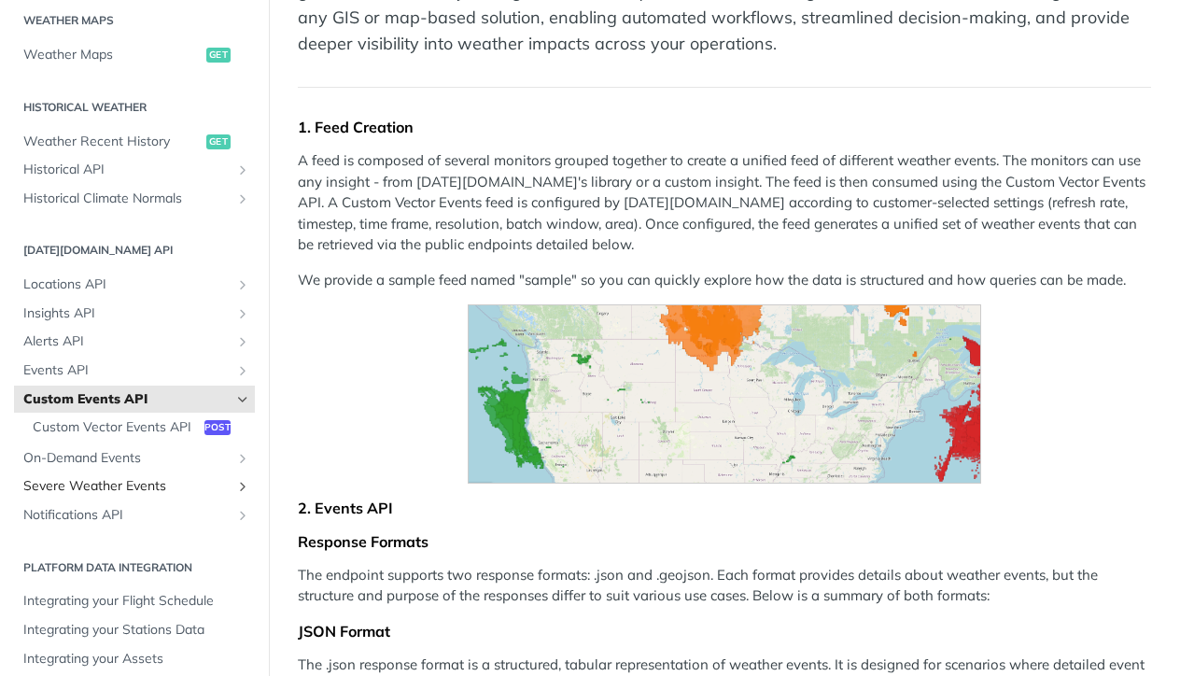
click at [136, 477] on span "Severe Weather Events" at bounding box center [126, 486] width 207 height 19
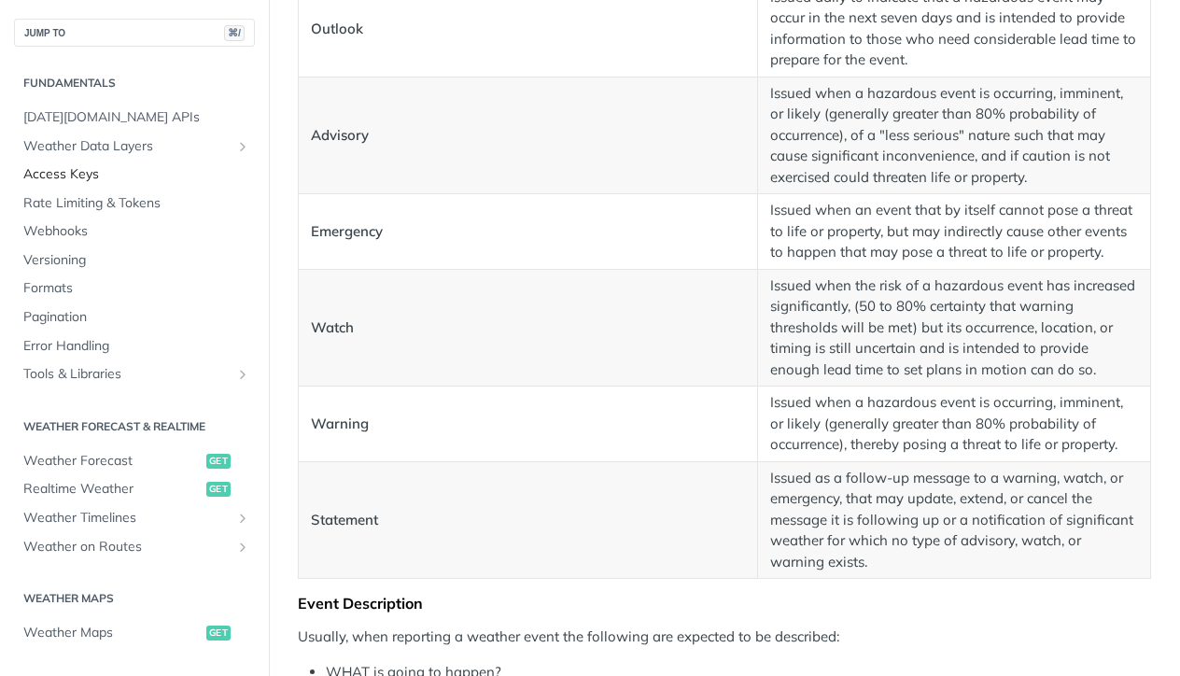
click at [77, 177] on span "Access Keys" at bounding box center [136, 174] width 227 height 19
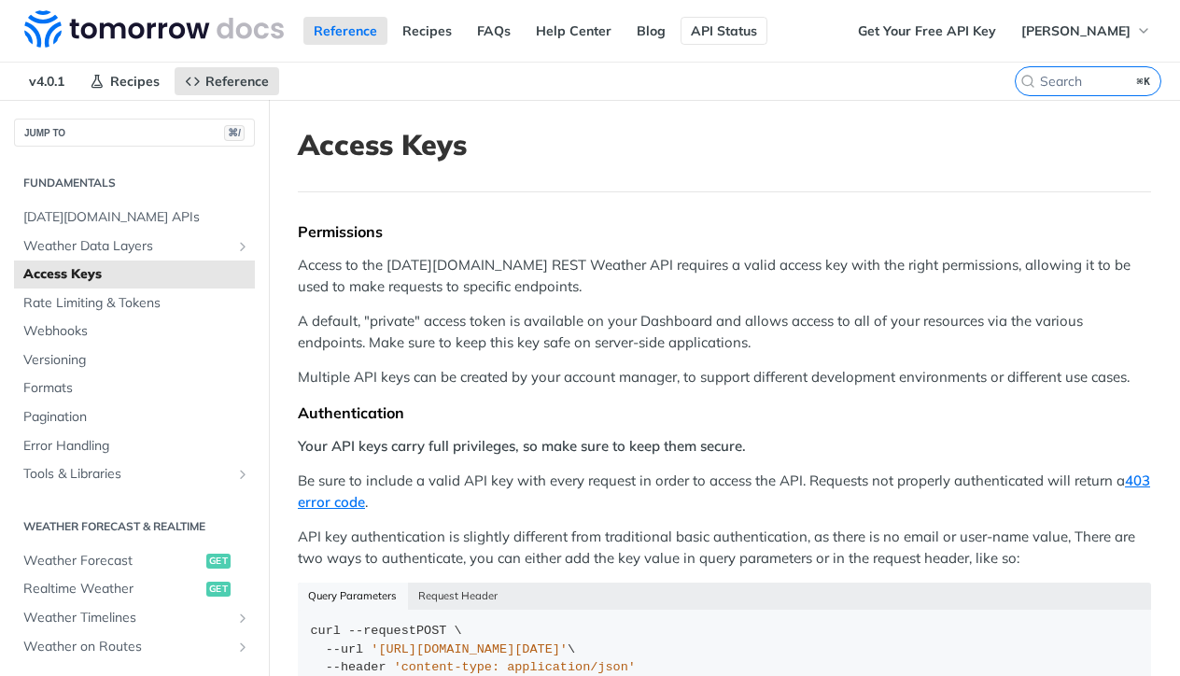
click at [726, 39] on link "API Status" at bounding box center [723, 31] width 87 height 28
